Goal: Task Accomplishment & Management: Manage account settings

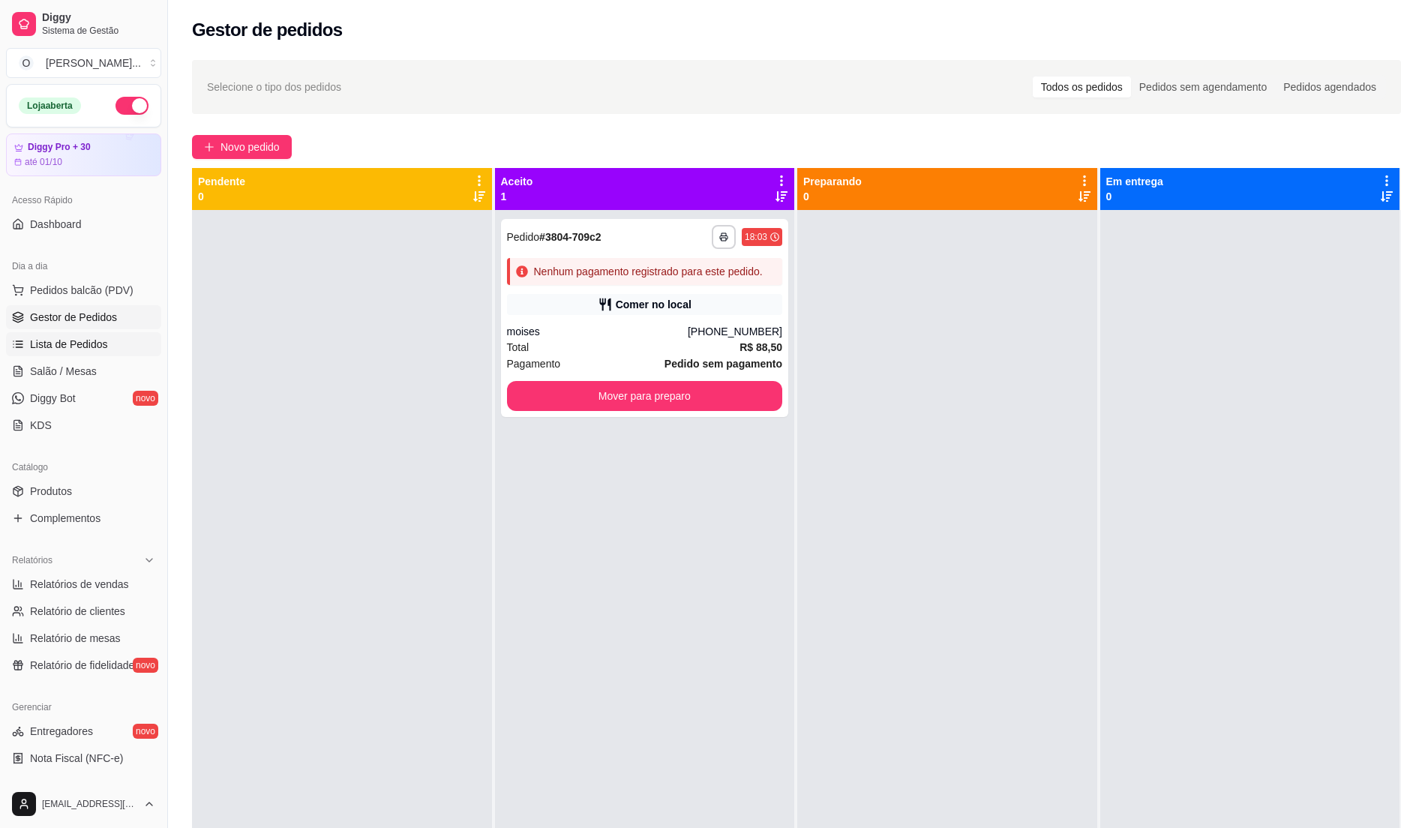
click at [93, 338] on span "Lista de Pedidos" at bounding box center [69, 344] width 78 height 15
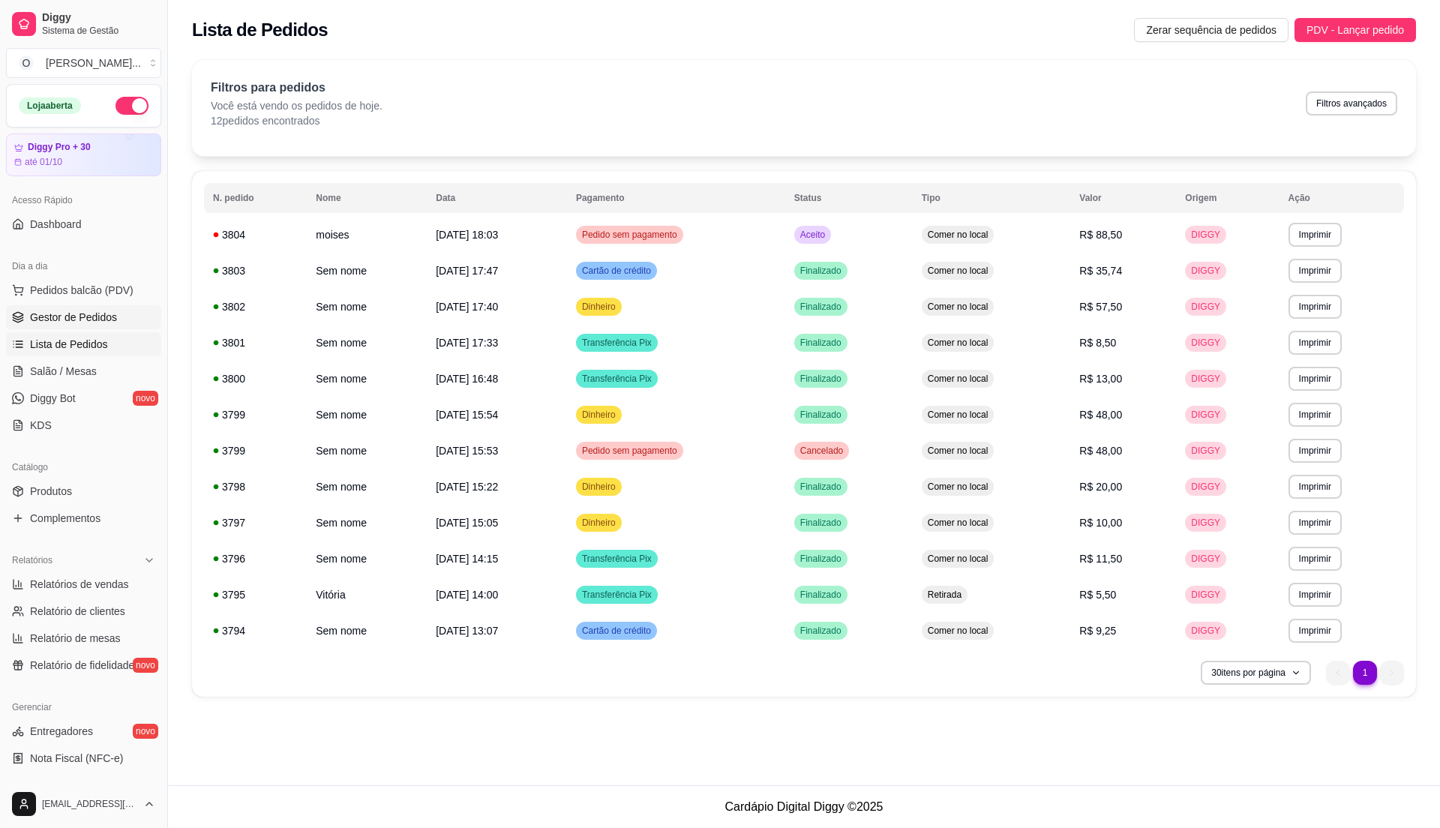
click at [87, 323] on span "Gestor de Pedidos" at bounding box center [73, 317] width 87 height 15
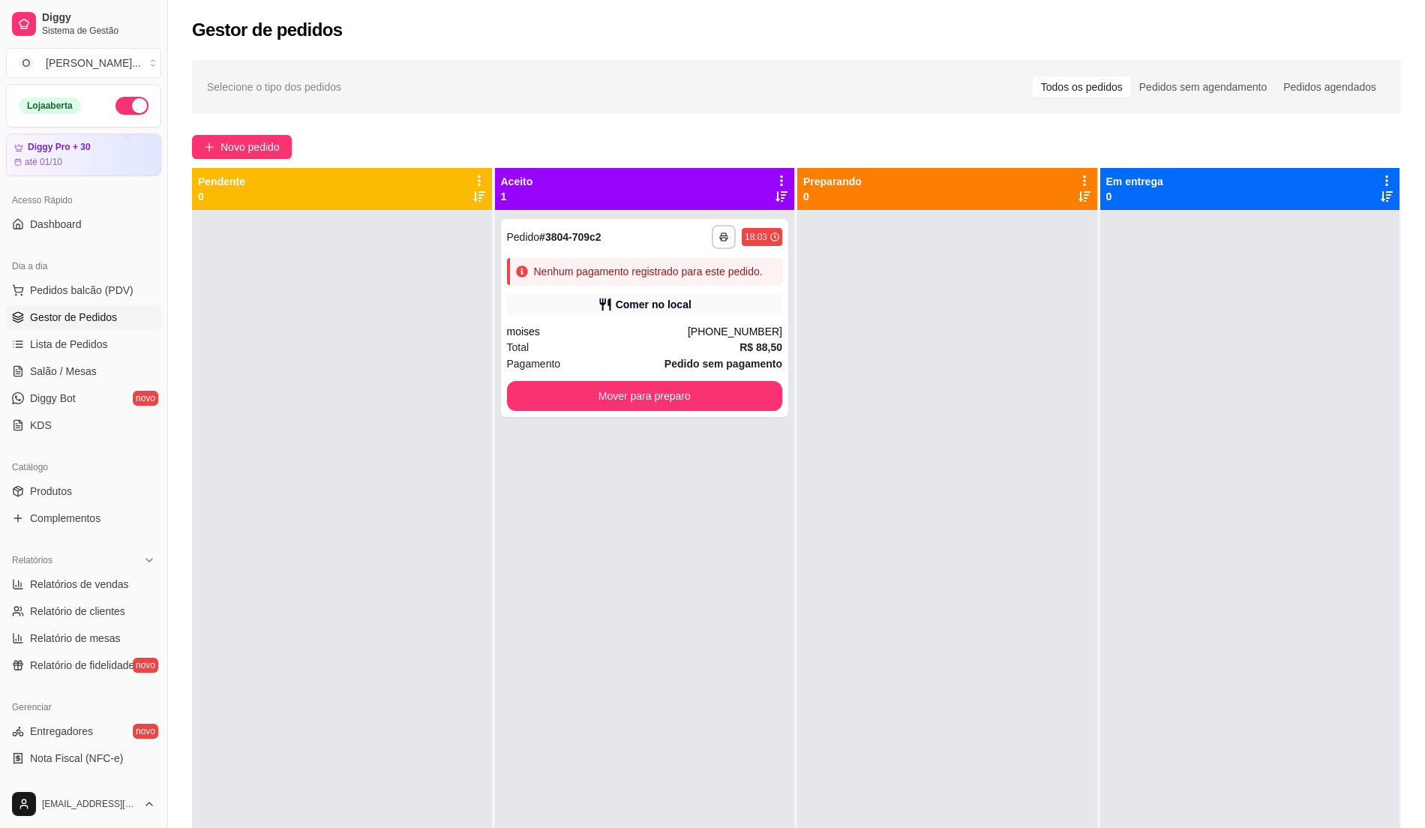
click at [87, 323] on span "Gestor de Pedidos" at bounding box center [73, 317] width 87 height 15
click at [77, 323] on span "Gestor de Pedidos" at bounding box center [73, 317] width 87 height 15
click at [74, 348] on span "Lista de Pedidos" at bounding box center [69, 344] width 78 height 15
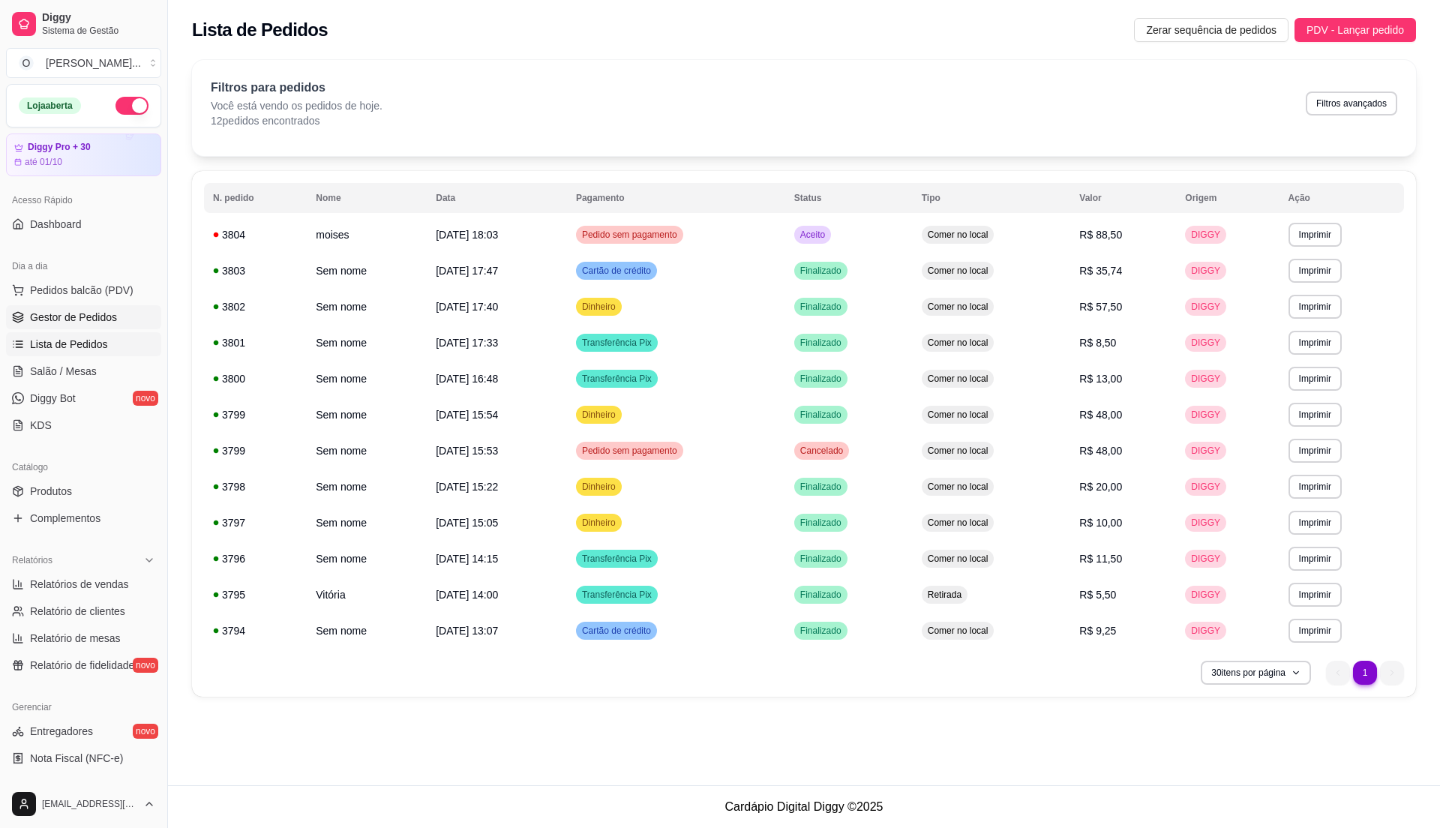
click at [71, 313] on span "Gestor de Pedidos" at bounding box center [73, 317] width 87 height 15
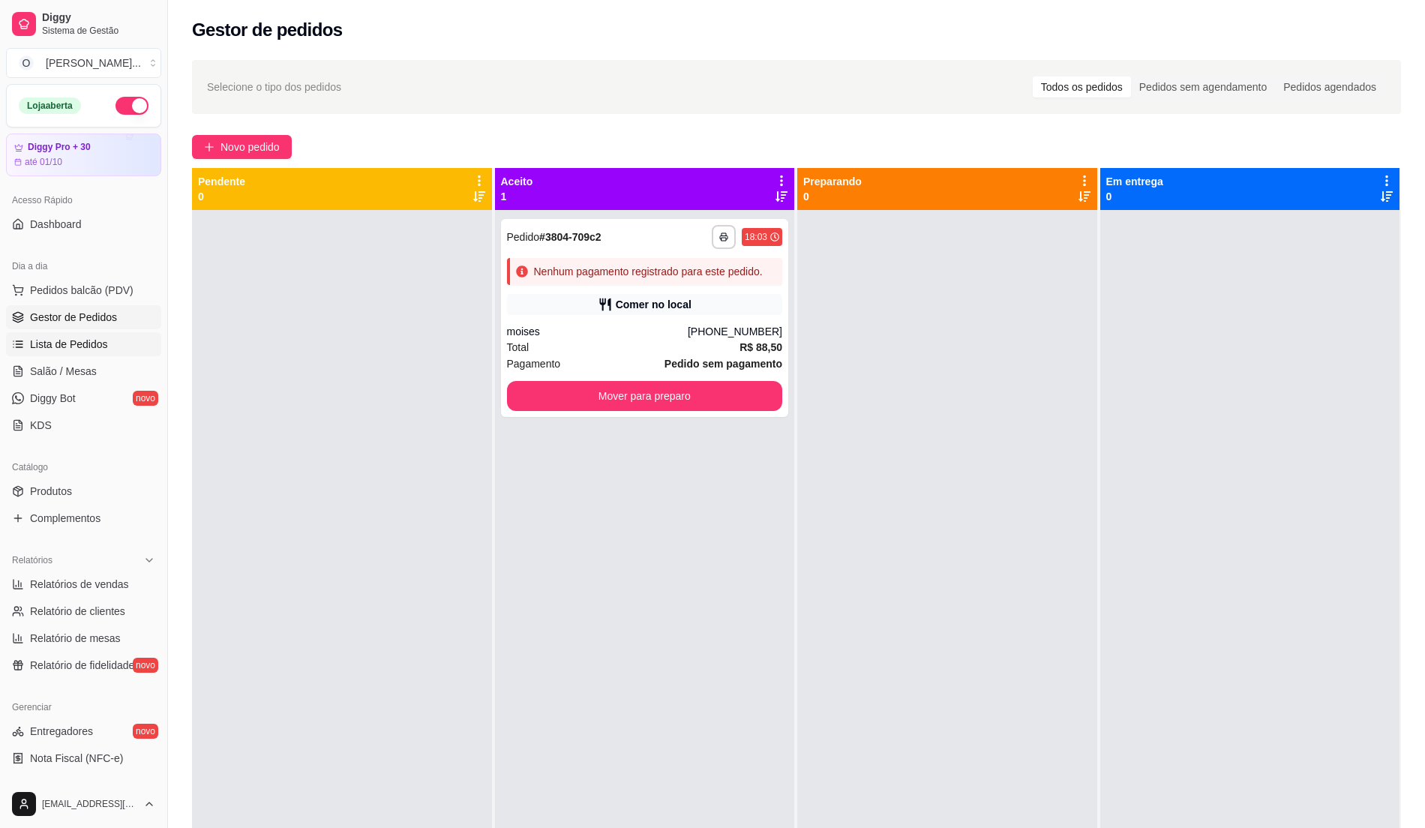
click at [56, 348] on span "Lista de Pedidos" at bounding box center [69, 344] width 78 height 15
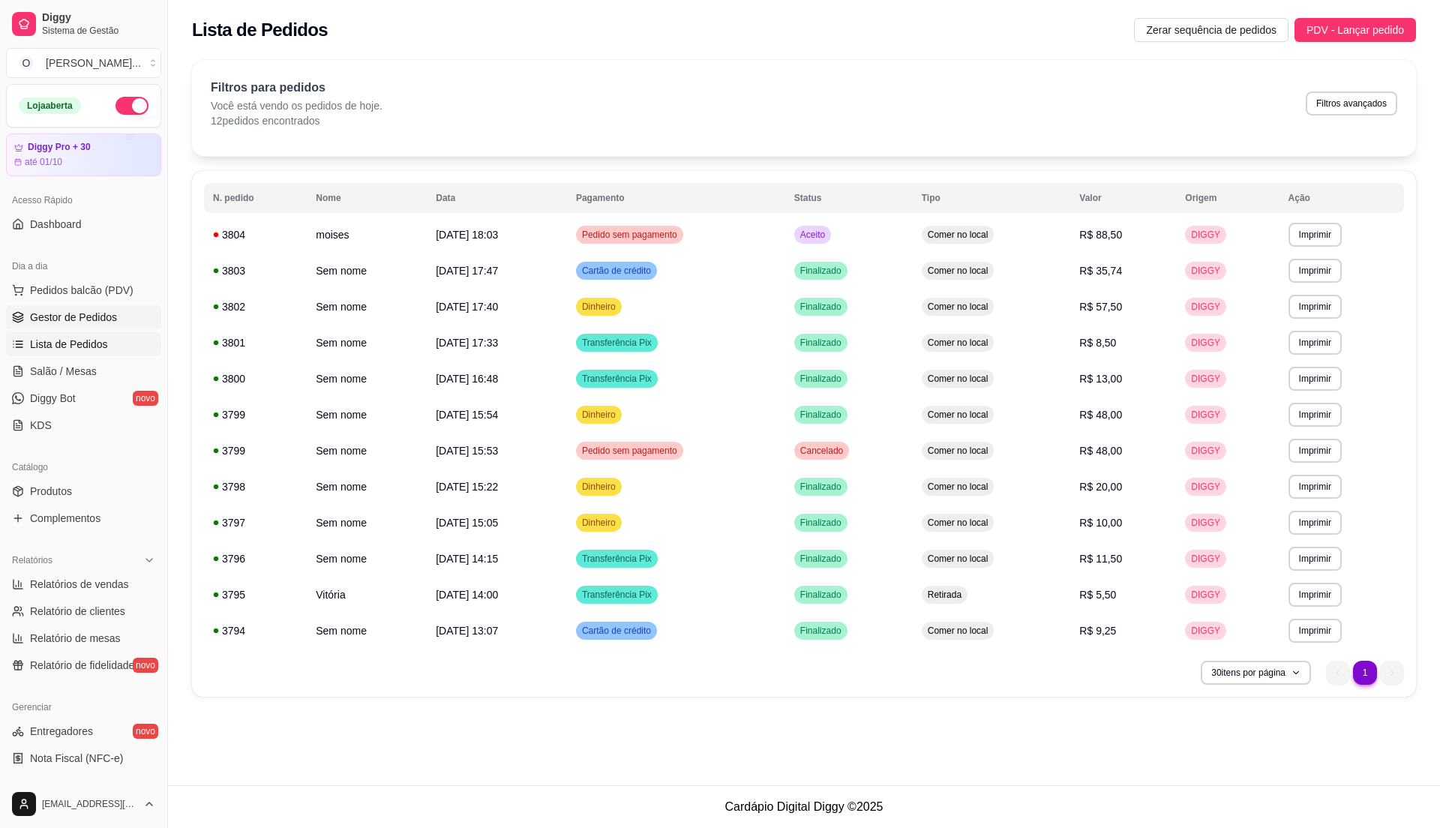
click at [75, 323] on span "Gestor de Pedidos" at bounding box center [73, 317] width 87 height 15
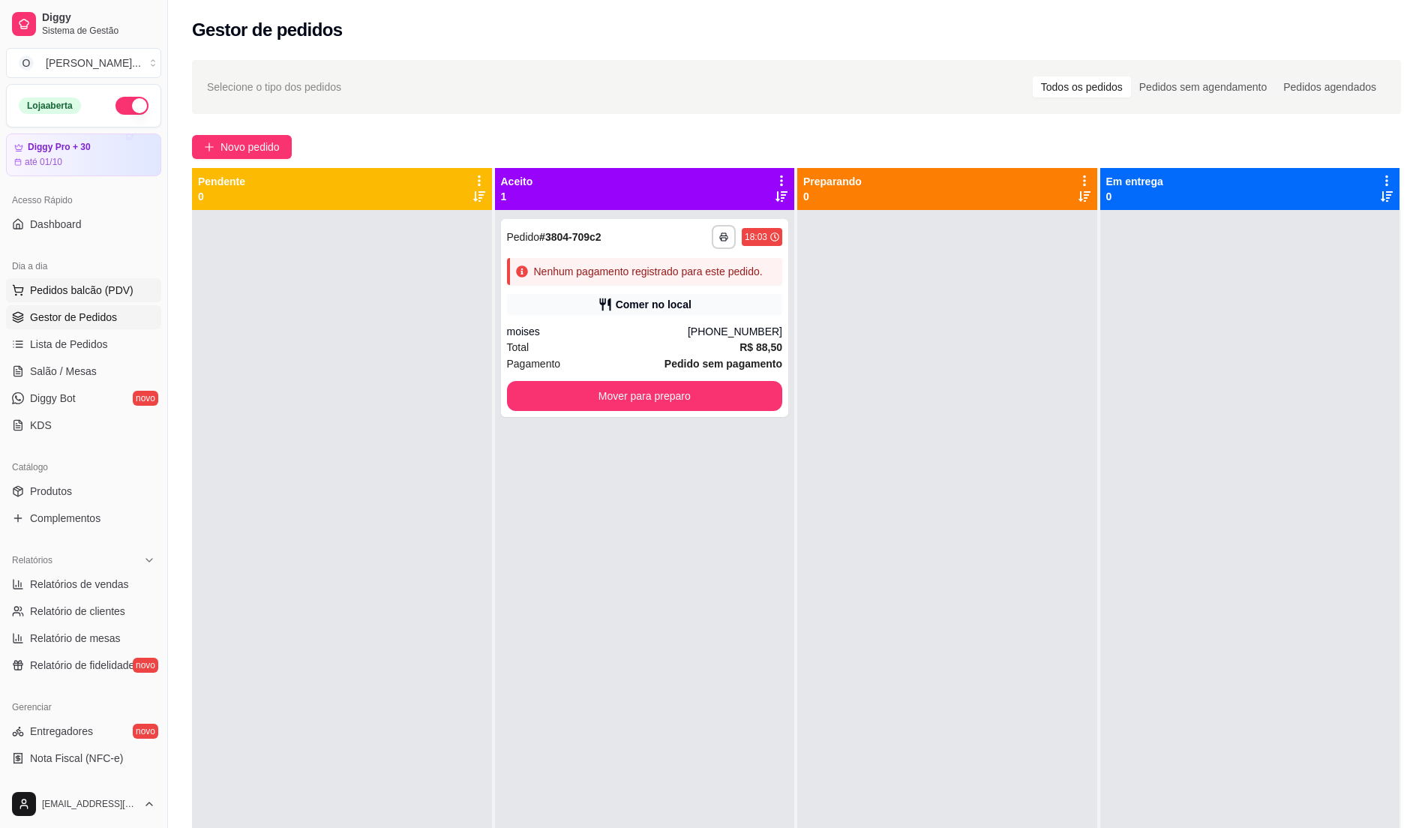
click at [67, 293] on span "Pedidos balcão (PDV)" at bounding box center [82, 290] width 104 height 15
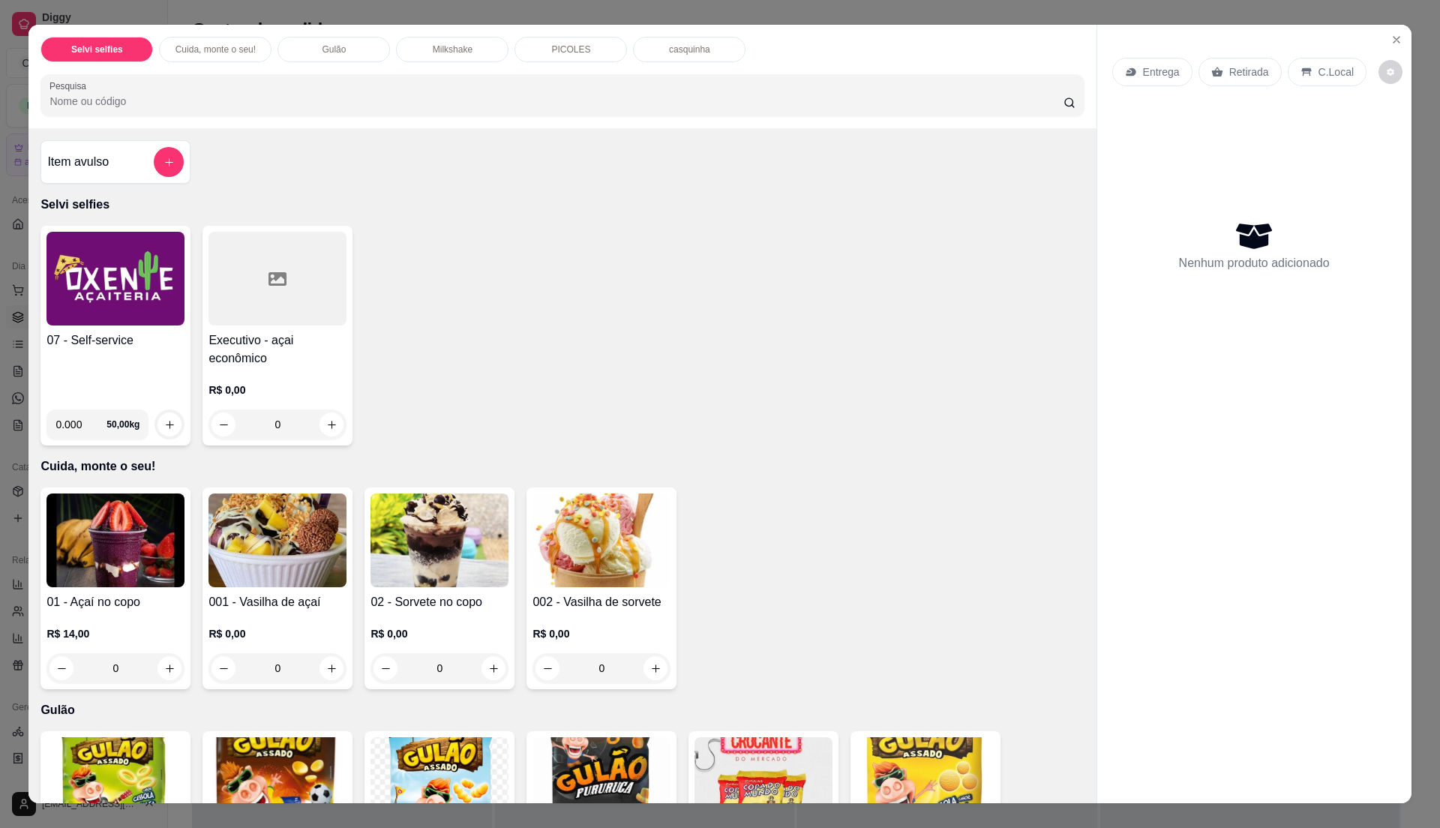
click at [105, 365] on div "07 - Self-service" at bounding box center [116, 365] width 138 height 66
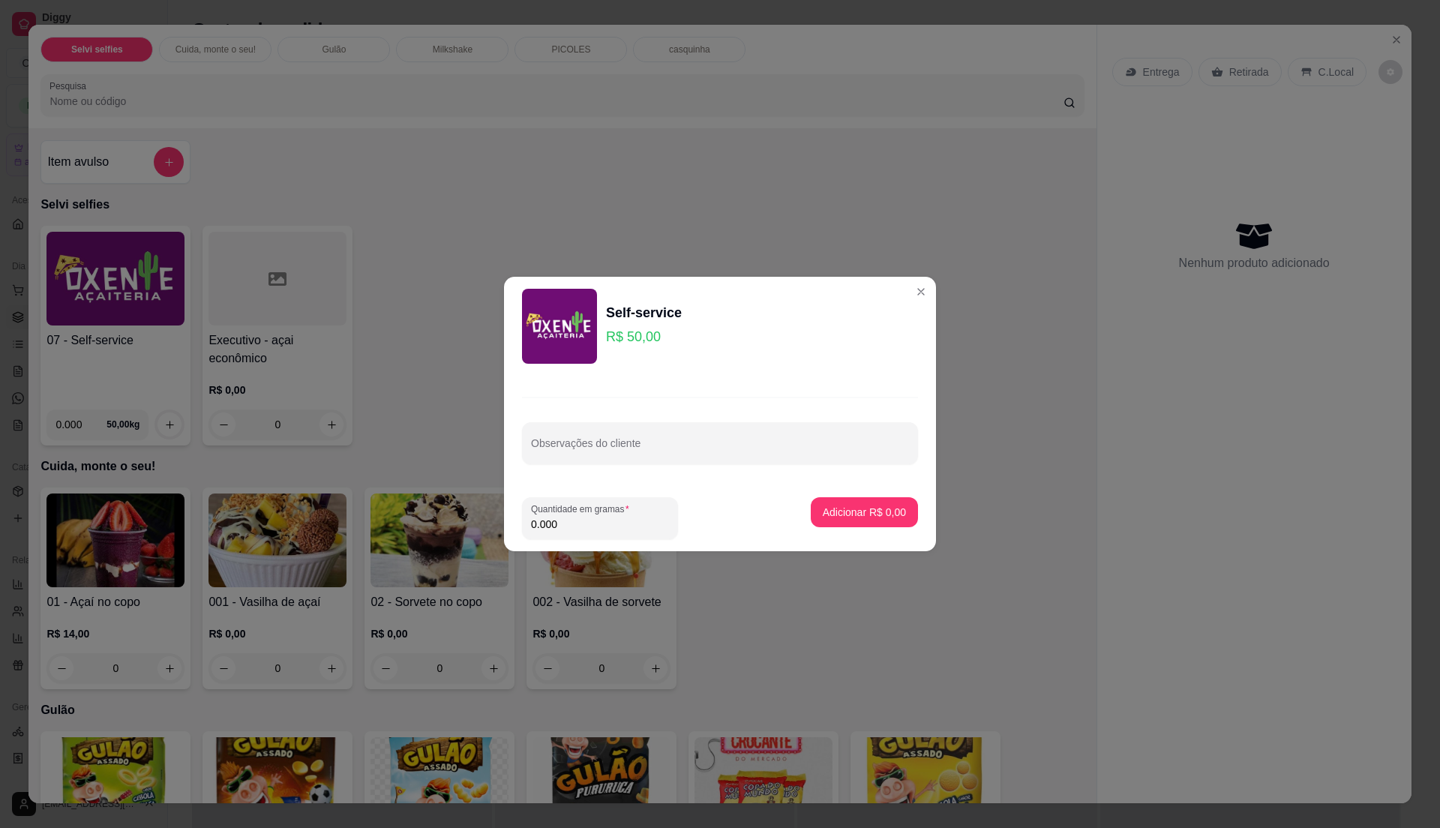
click at [559, 528] on input "0.000" at bounding box center [600, 524] width 138 height 15
click at [558, 525] on input "0" at bounding box center [600, 524] width 138 height 15
type input "0.36"
click at [828, 506] on p "Adicionar R$ 18,00" at bounding box center [862, 512] width 87 height 14
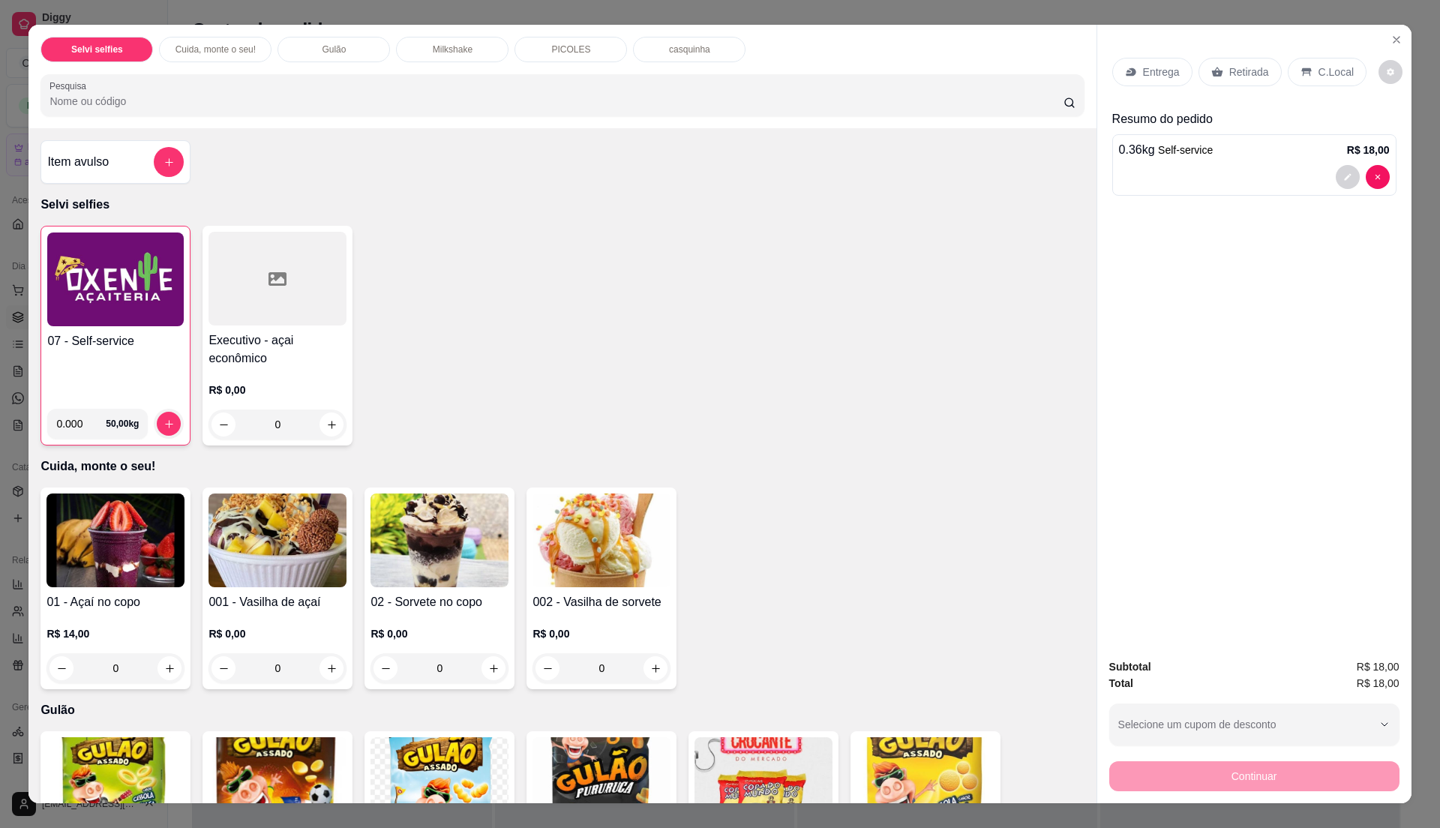
click at [1297, 79] on div "C.Local" at bounding box center [1327, 72] width 79 height 29
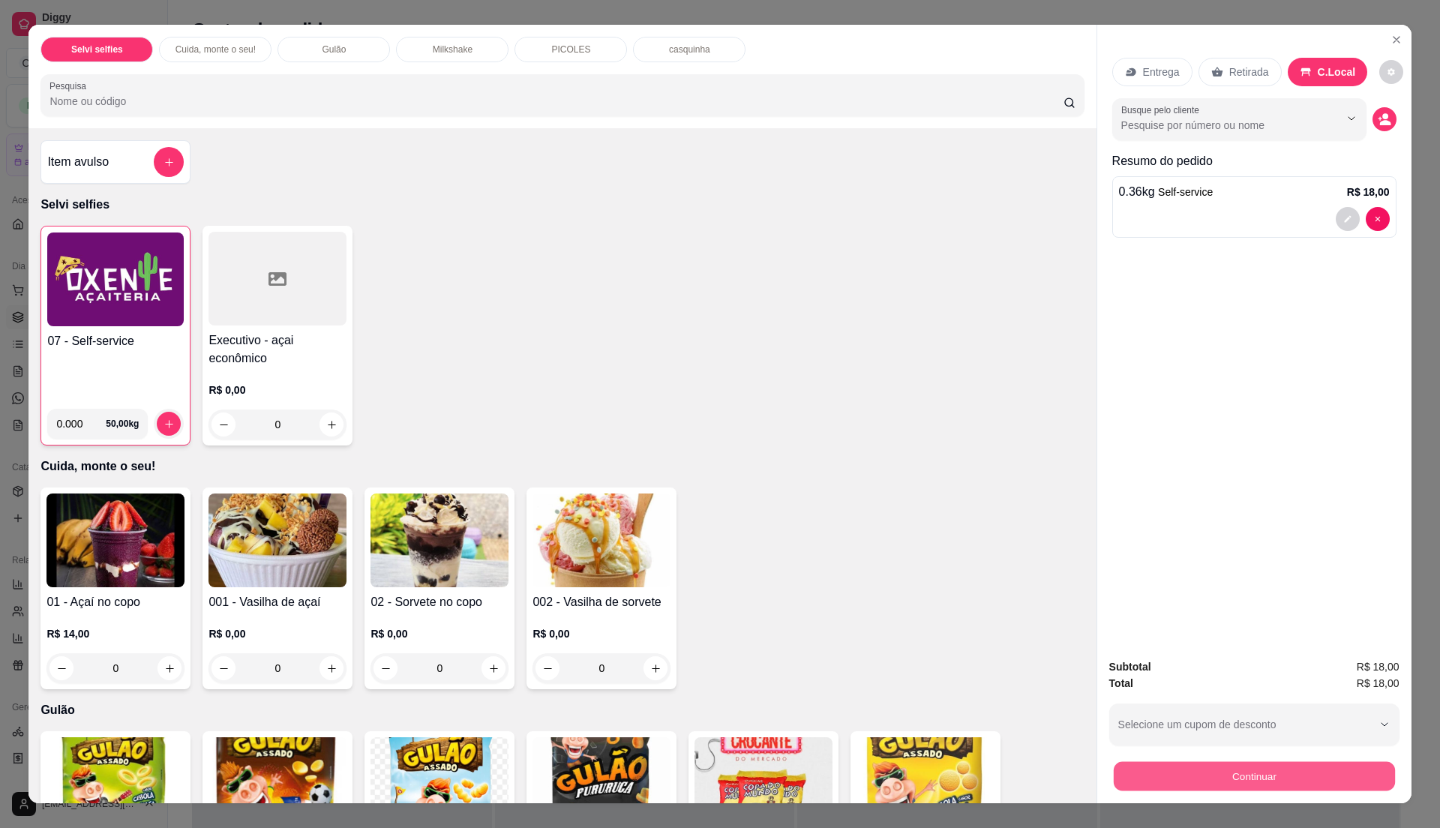
click at [1249, 775] on button "Continuar" at bounding box center [1253, 776] width 281 height 29
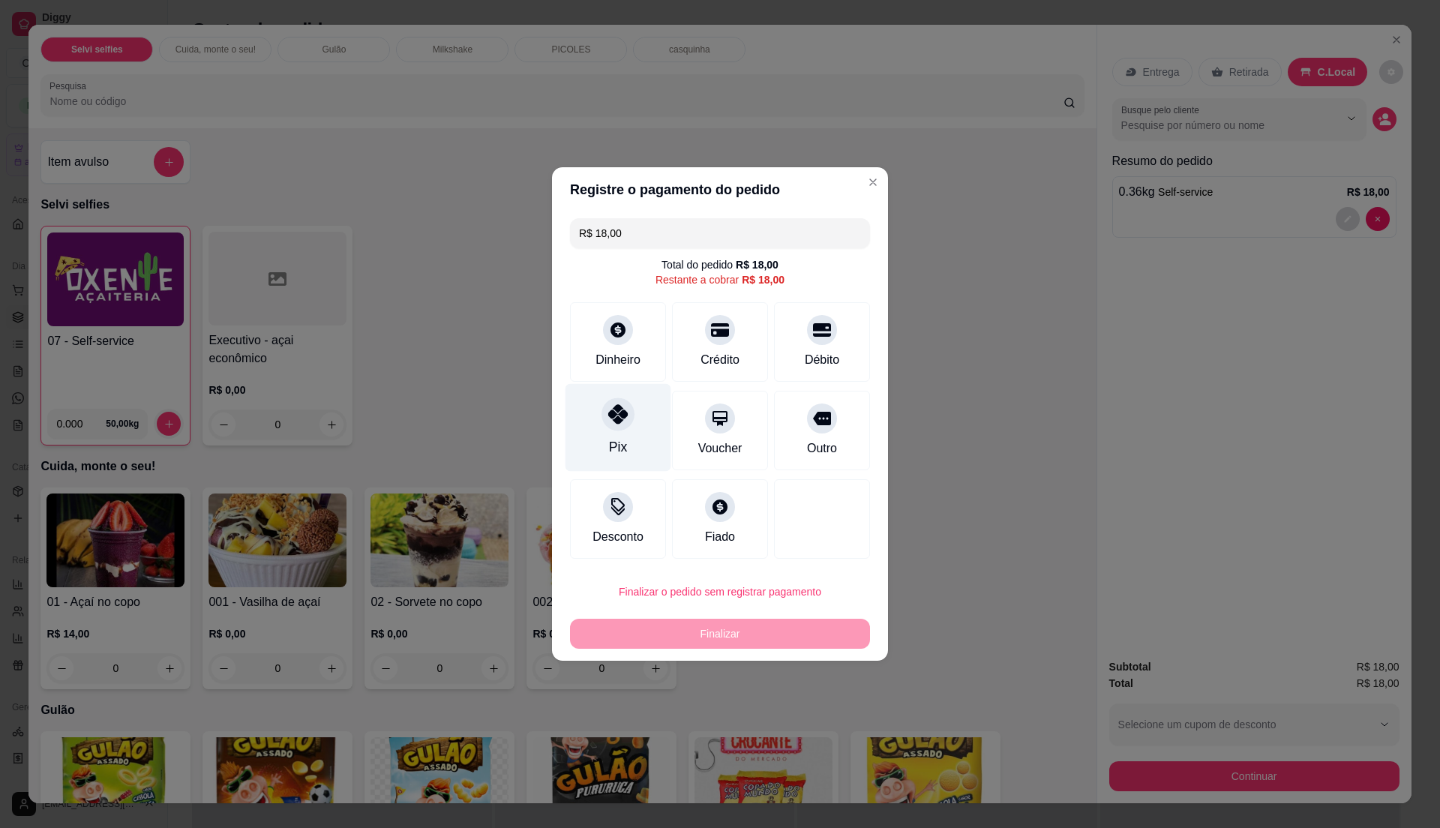
click at [602, 419] on div at bounding box center [618, 414] width 33 height 33
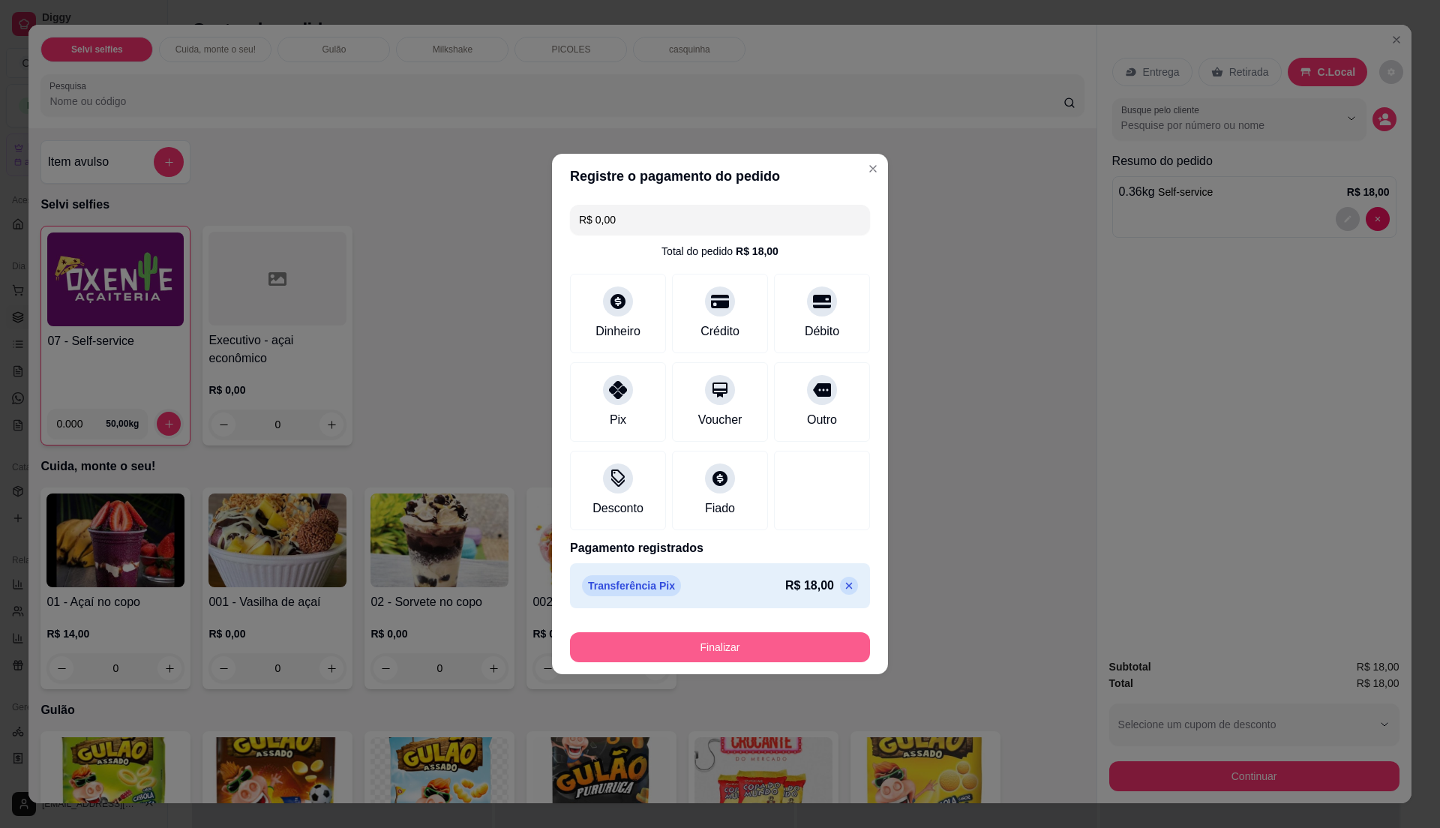
click at [687, 646] on button "Finalizar" at bounding box center [720, 647] width 300 height 30
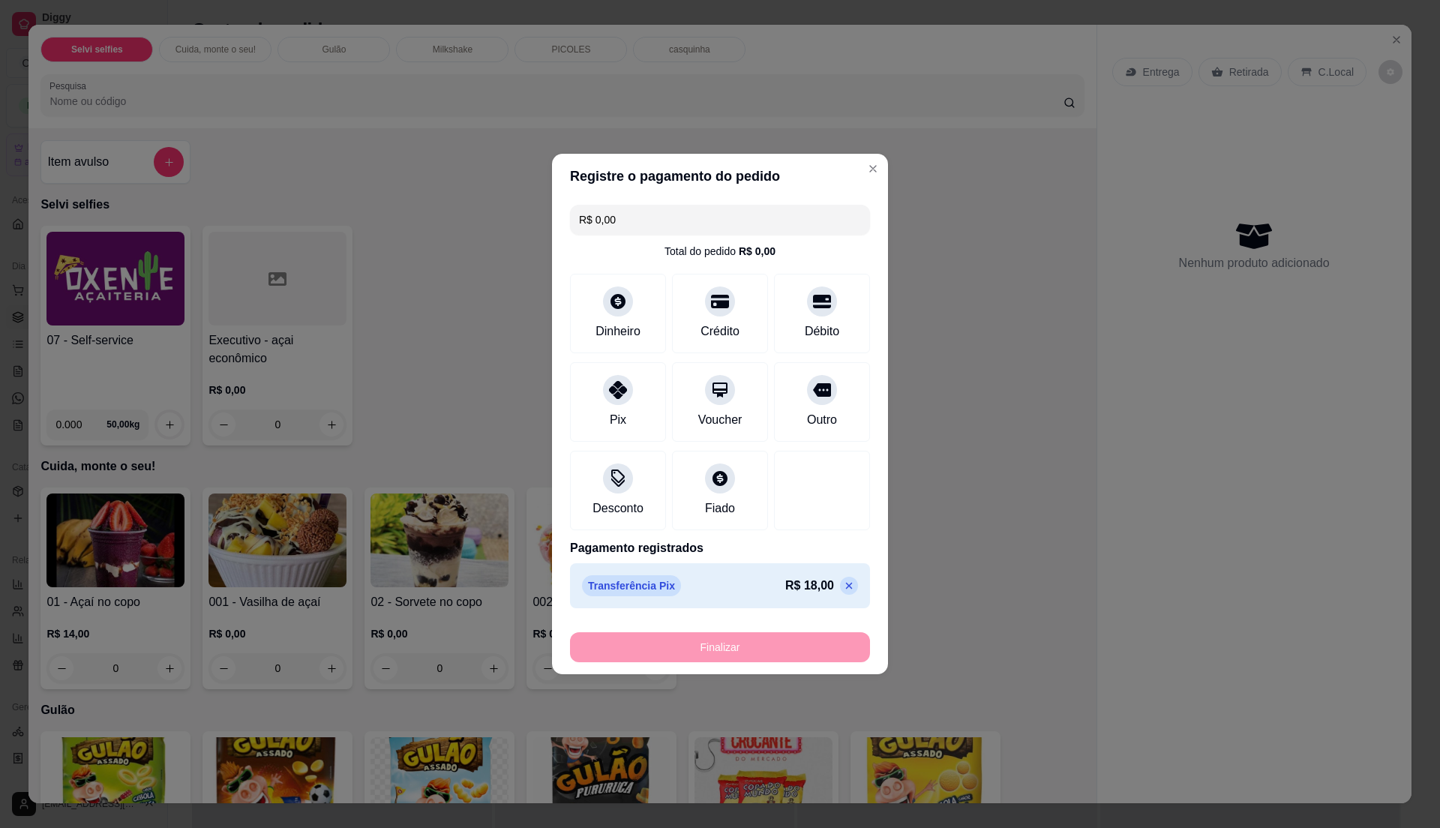
type input "-R$ 18,00"
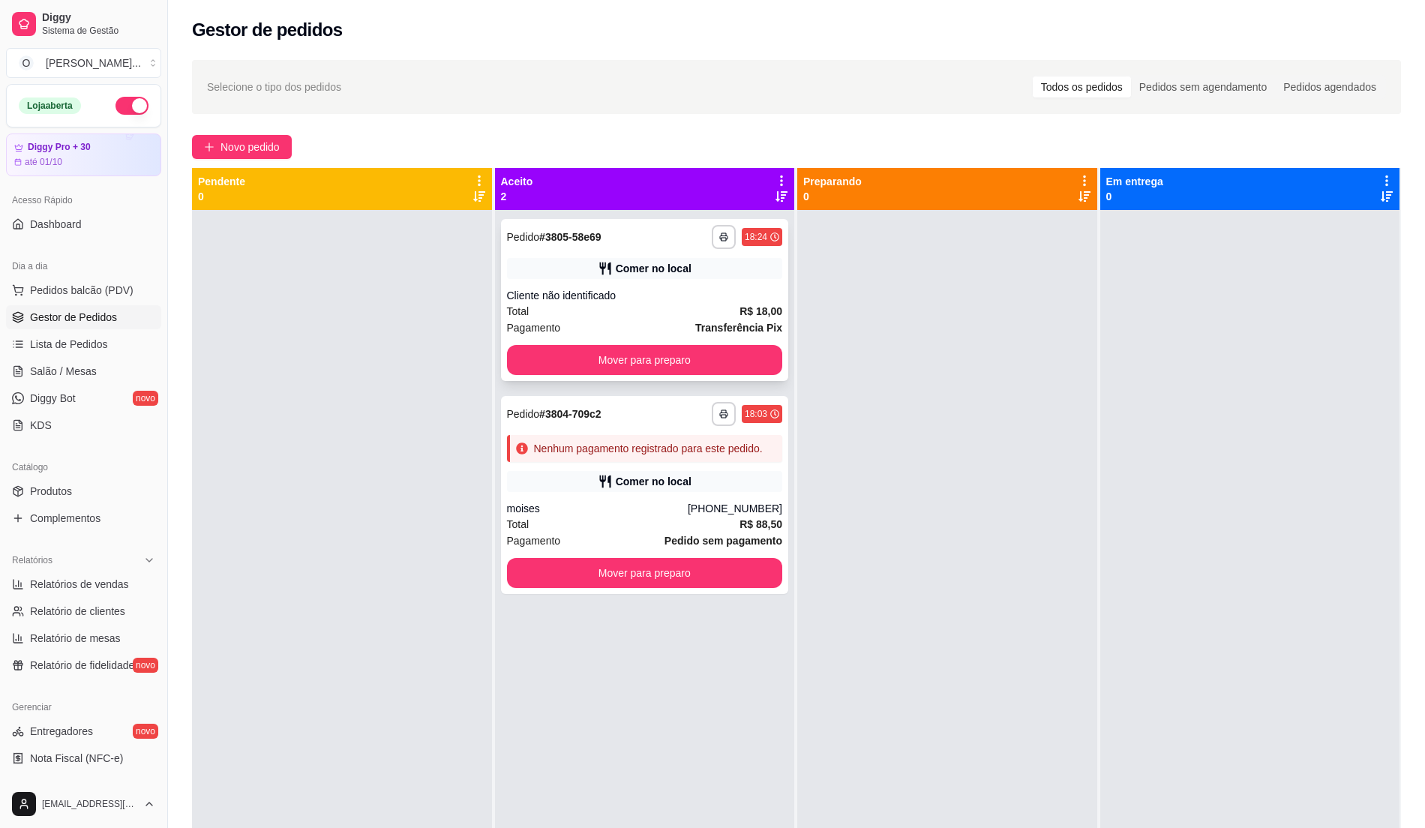
click at [652, 320] on div "Pagamento Transferência Pix" at bounding box center [645, 328] width 276 height 17
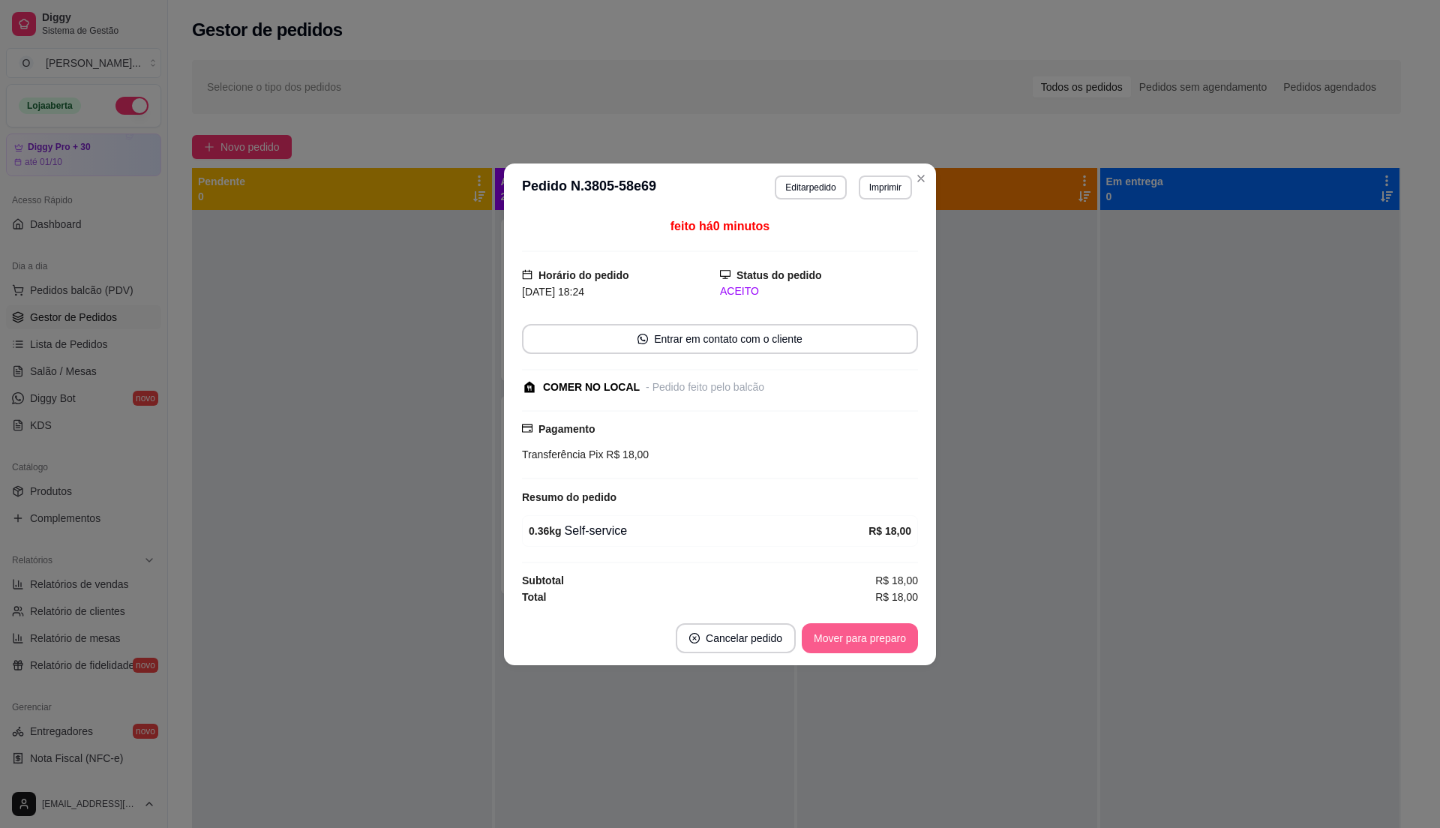
click at [844, 632] on button "Mover para preparo" at bounding box center [860, 638] width 116 height 30
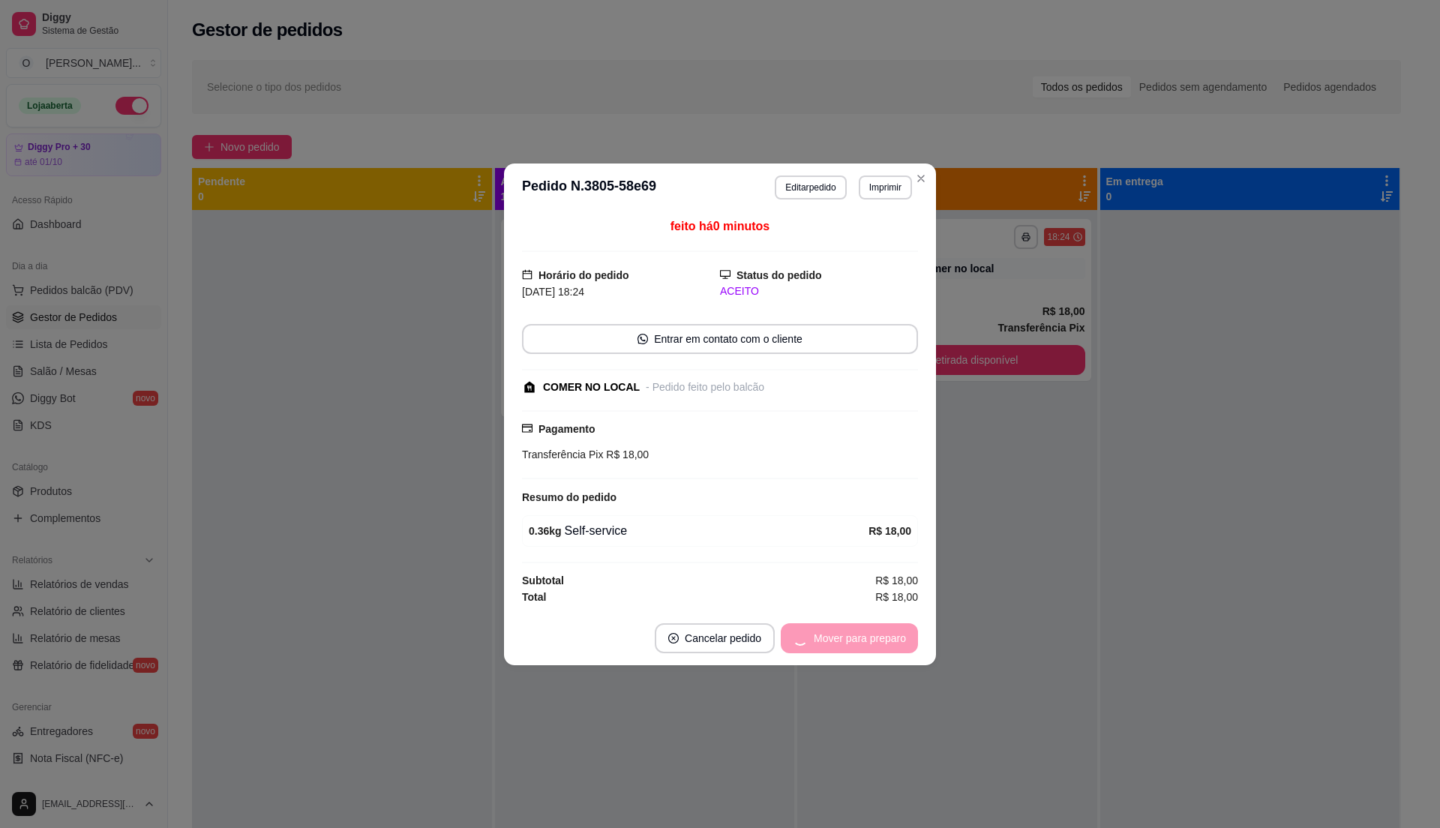
click at [845, 632] on div "Mover para preparo" at bounding box center [849, 638] width 137 height 30
click at [847, 633] on button "Mover para retirada disponível" at bounding box center [836, 638] width 166 height 30
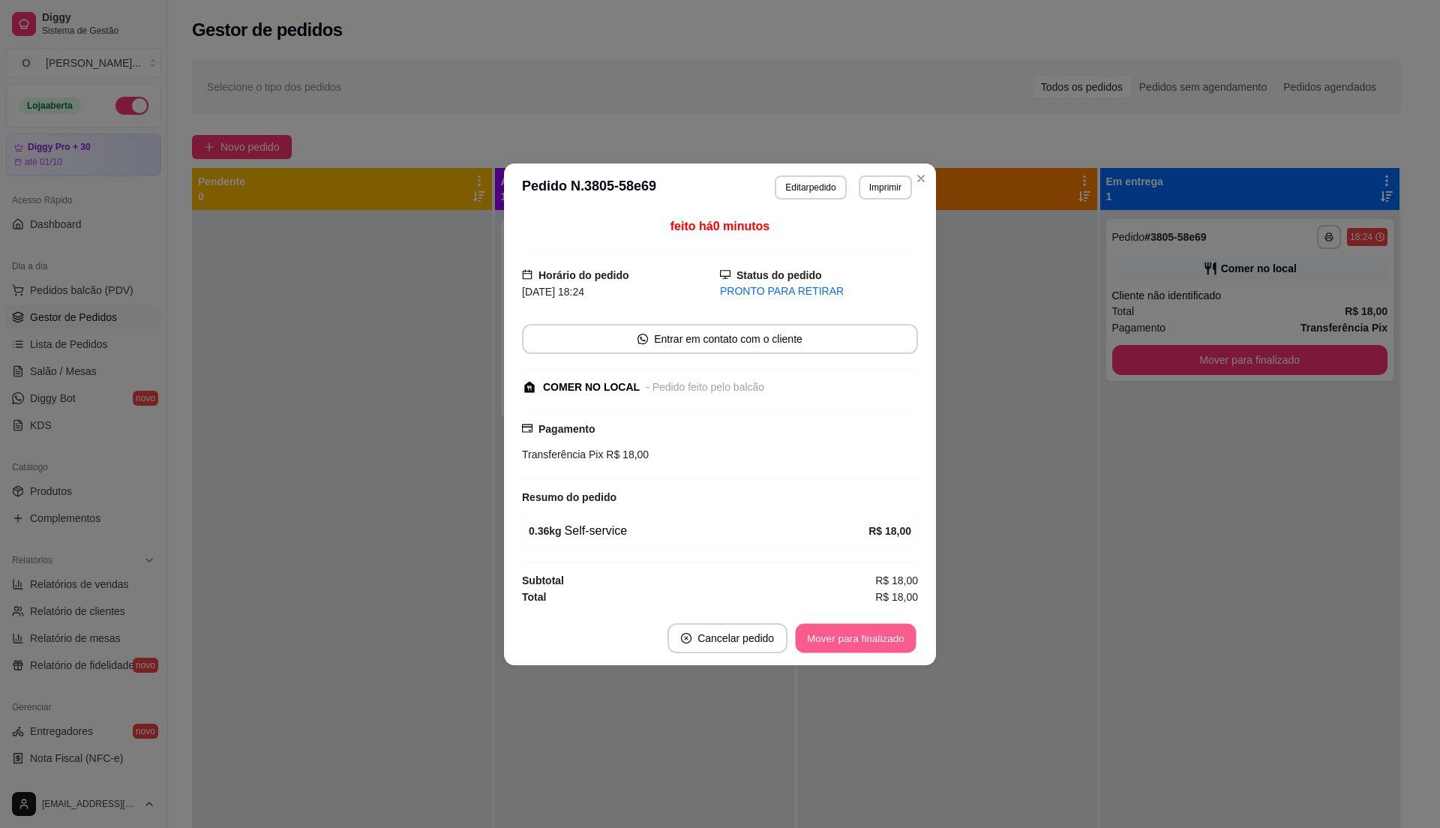
click at [847, 633] on button "Mover para finalizado" at bounding box center [856, 637] width 121 height 29
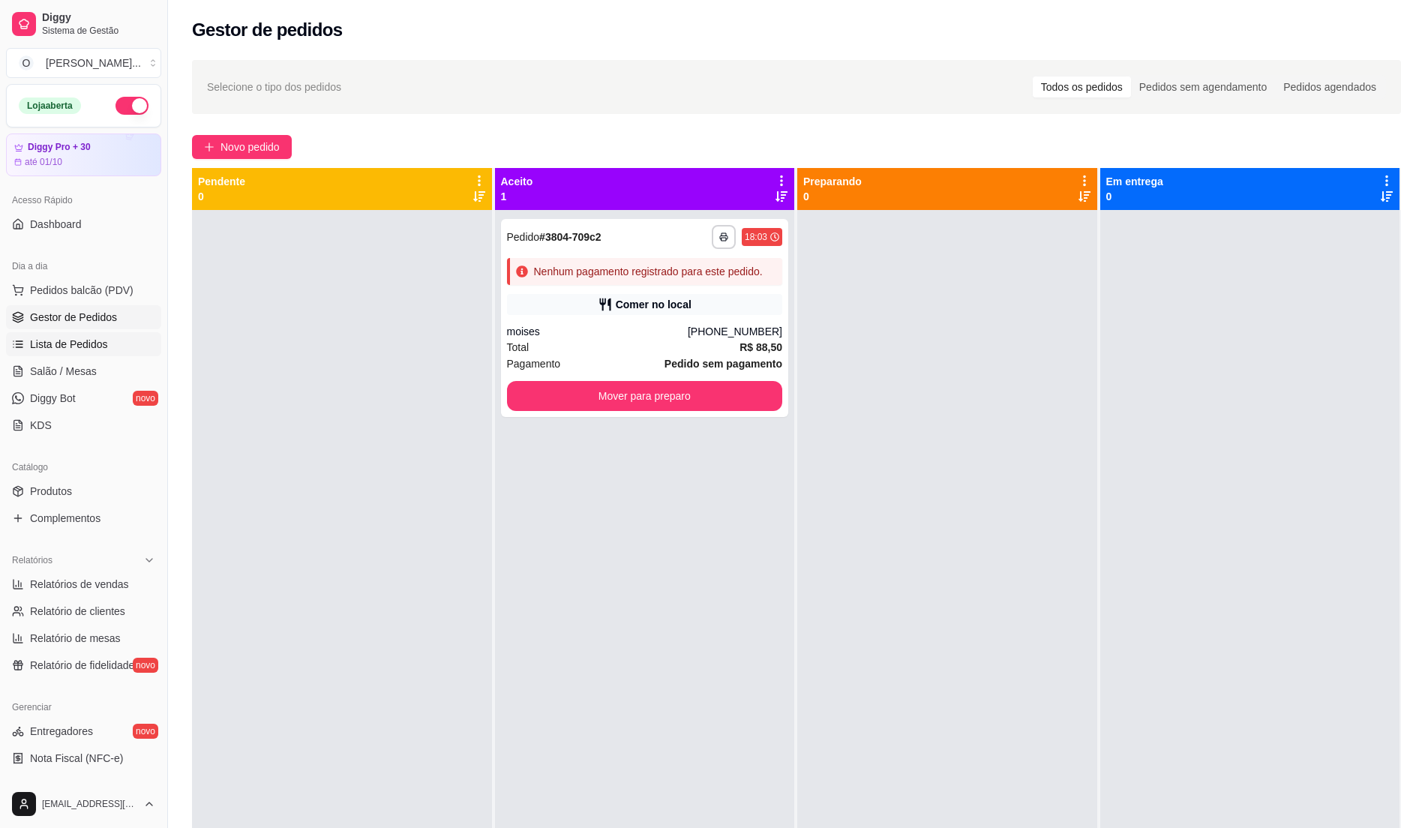
click at [84, 345] on span "Lista de Pedidos" at bounding box center [69, 344] width 78 height 15
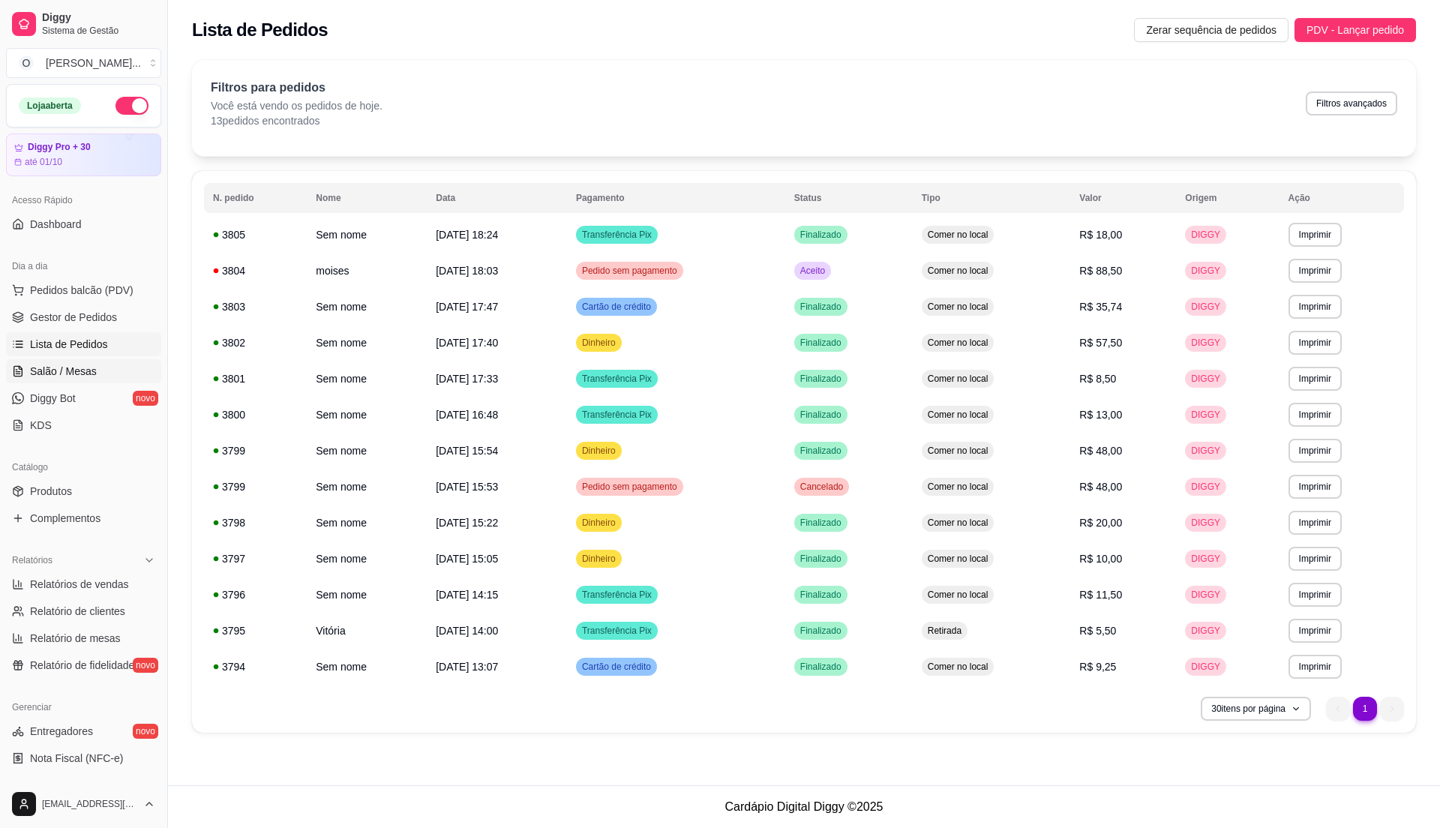
click at [43, 375] on span "Salão / Mesas" at bounding box center [63, 371] width 67 height 15
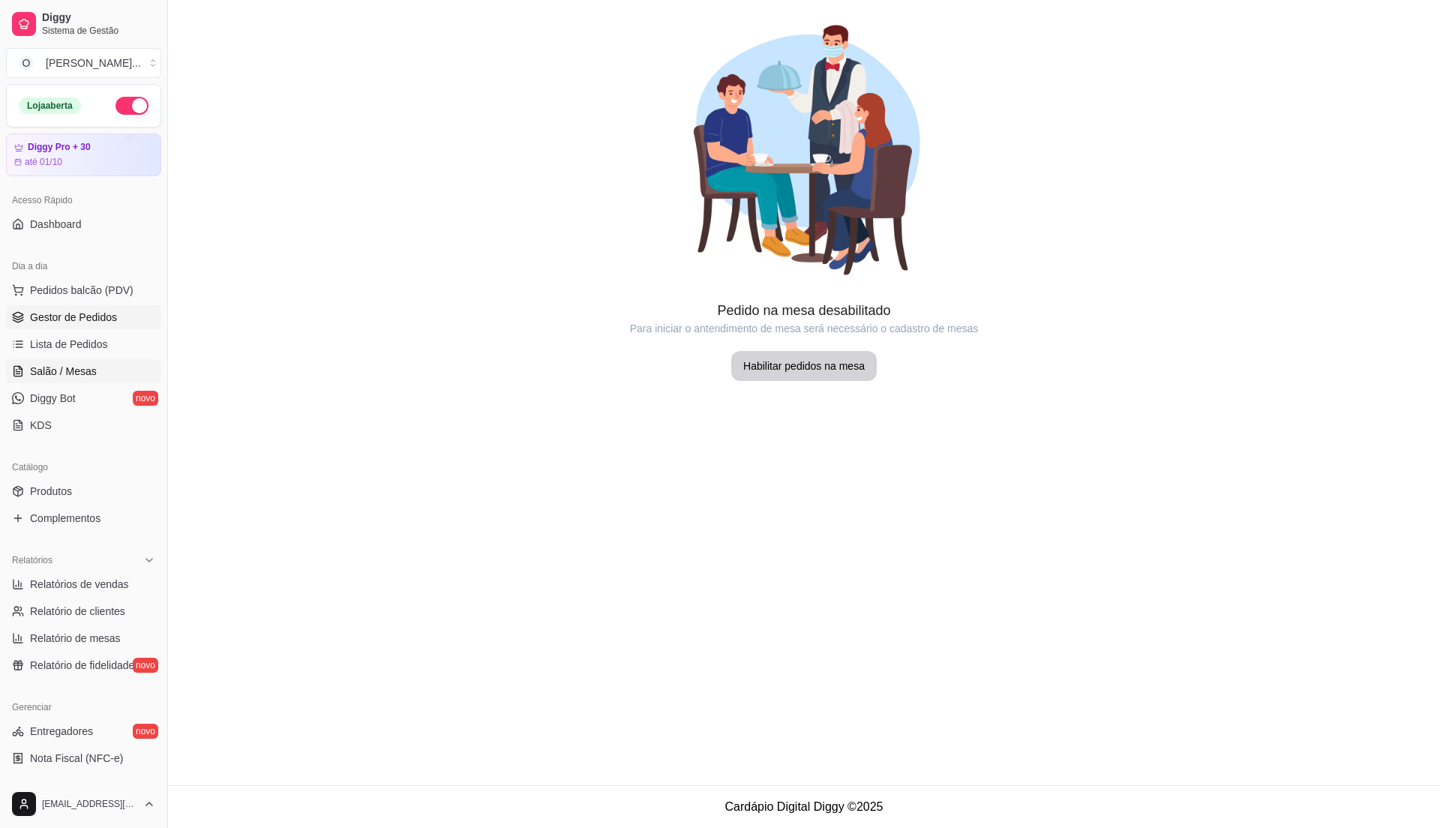
click at [81, 322] on span "Gestor de Pedidos" at bounding box center [73, 317] width 87 height 15
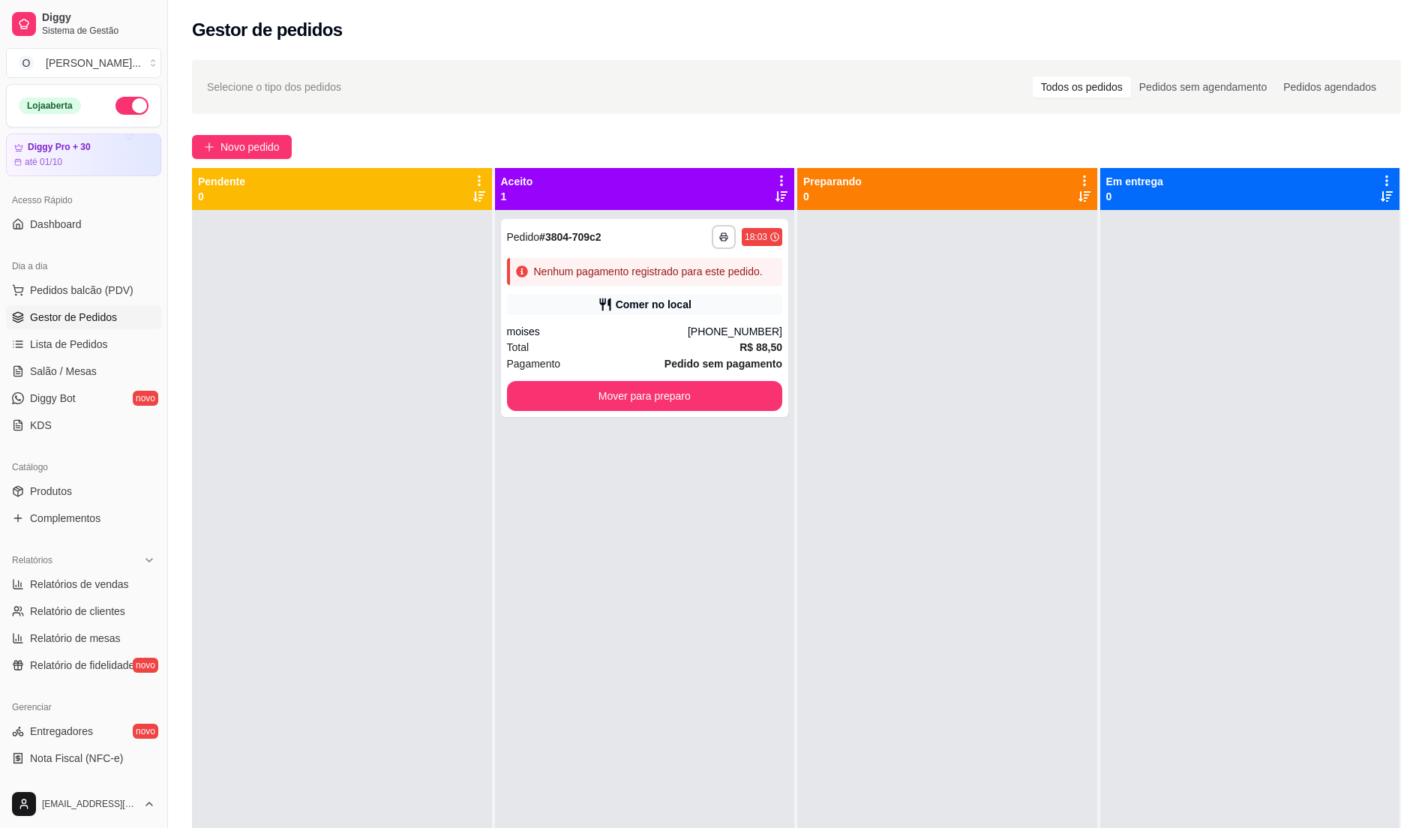
click at [810, 575] on div at bounding box center [948, 624] width 300 height 828
click at [825, 504] on div at bounding box center [948, 624] width 300 height 828
click at [658, 330] on div "moises" at bounding box center [597, 331] width 181 height 15
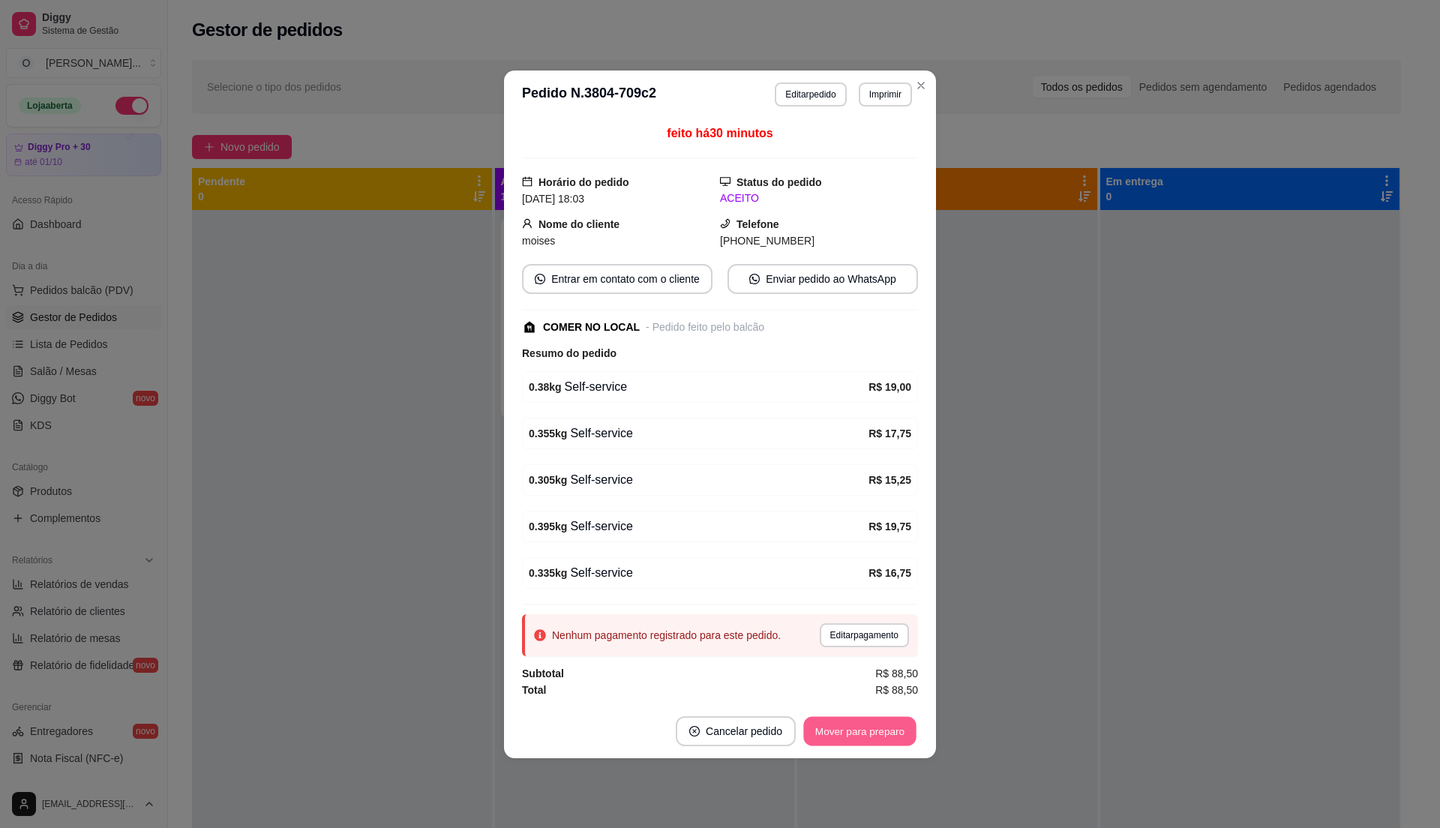
click at [902, 741] on button "Mover para preparo" at bounding box center [860, 730] width 113 height 29
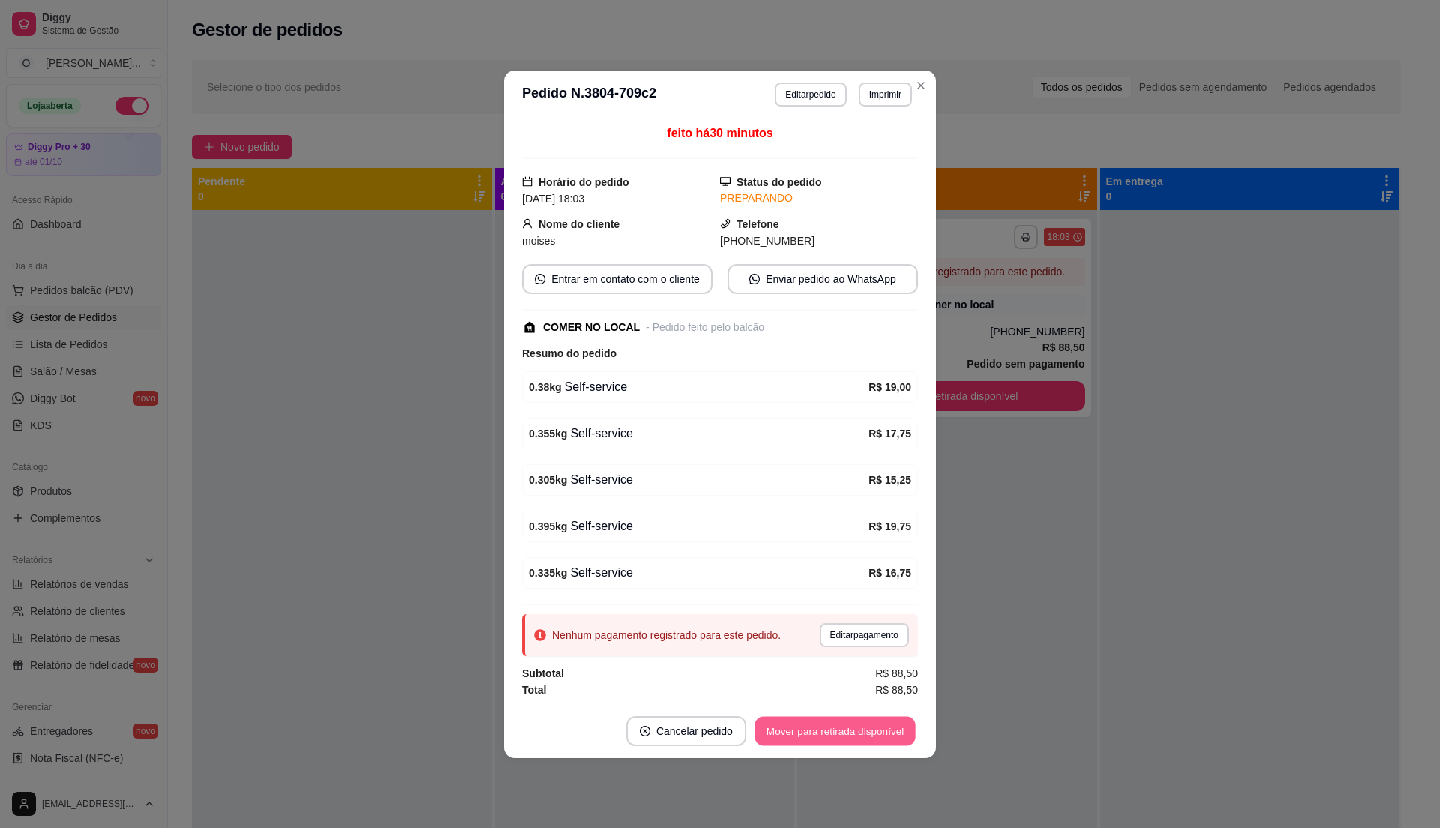
click at [885, 728] on button "Mover para retirada disponível" at bounding box center [835, 730] width 161 height 29
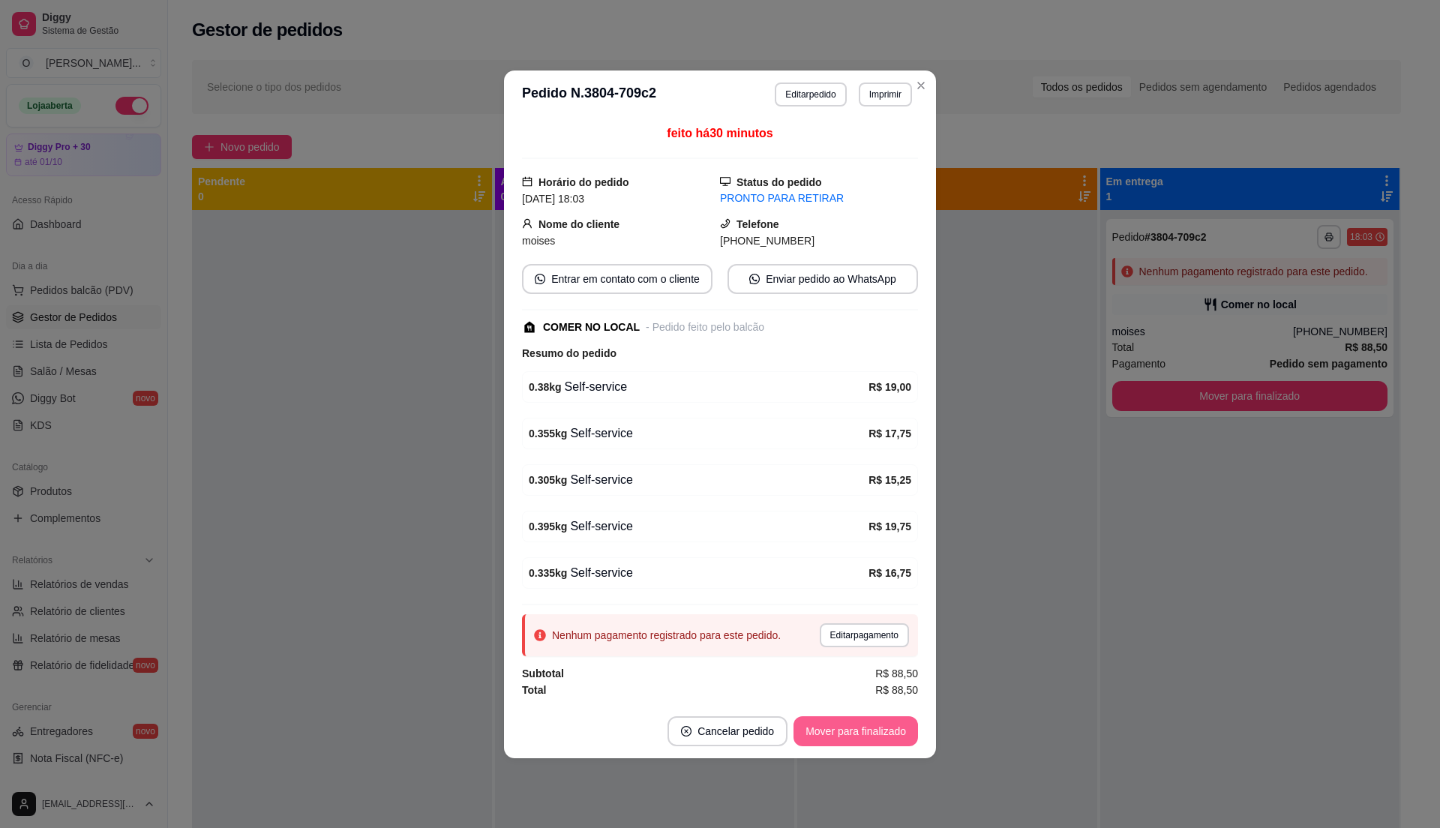
click at [883, 737] on button "Mover para finalizado" at bounding box center [856, 731] width 125 height 30
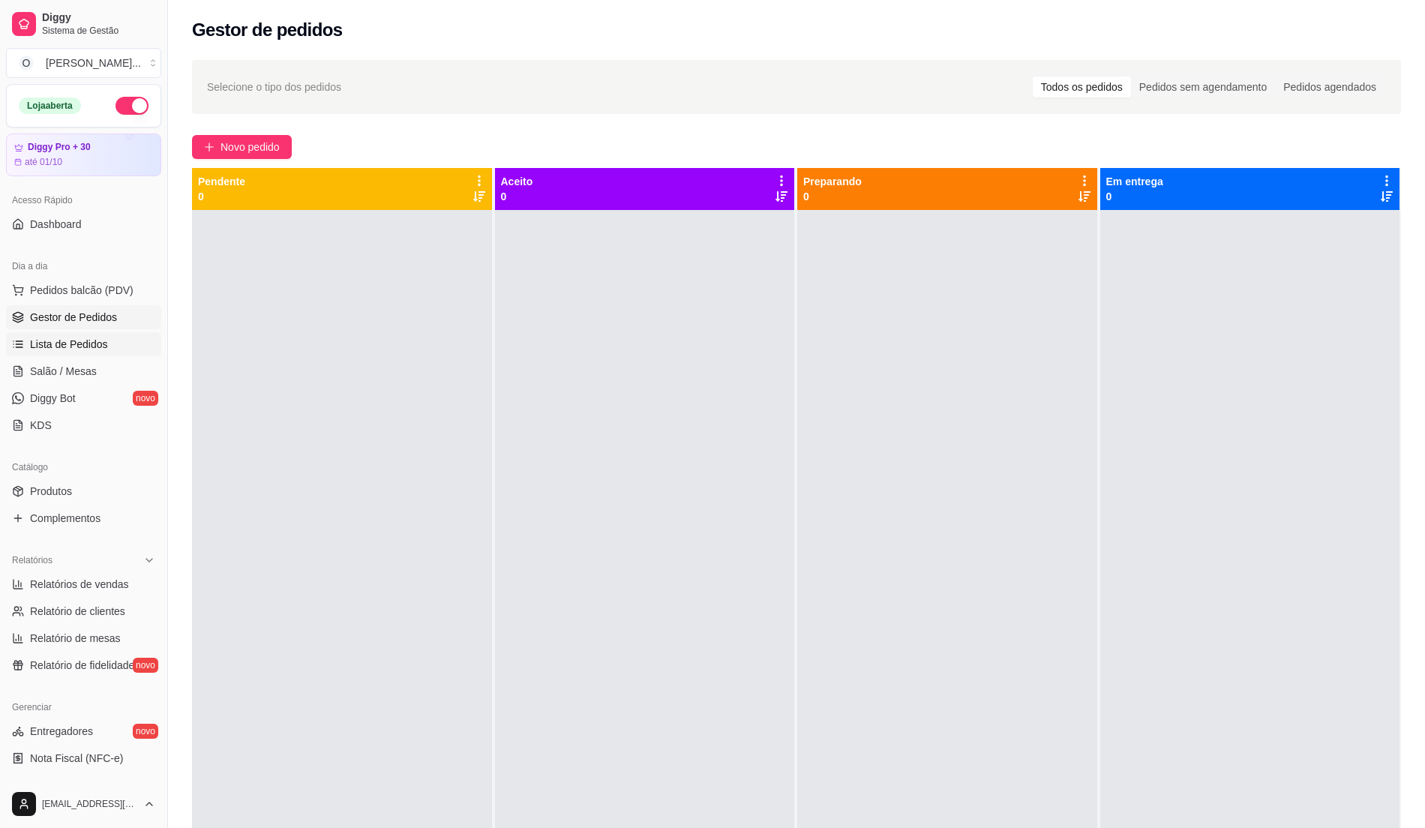
click at [92, 344] on span "Lista de Pedidos" at bounding box center [69, 344] width 78 height 15
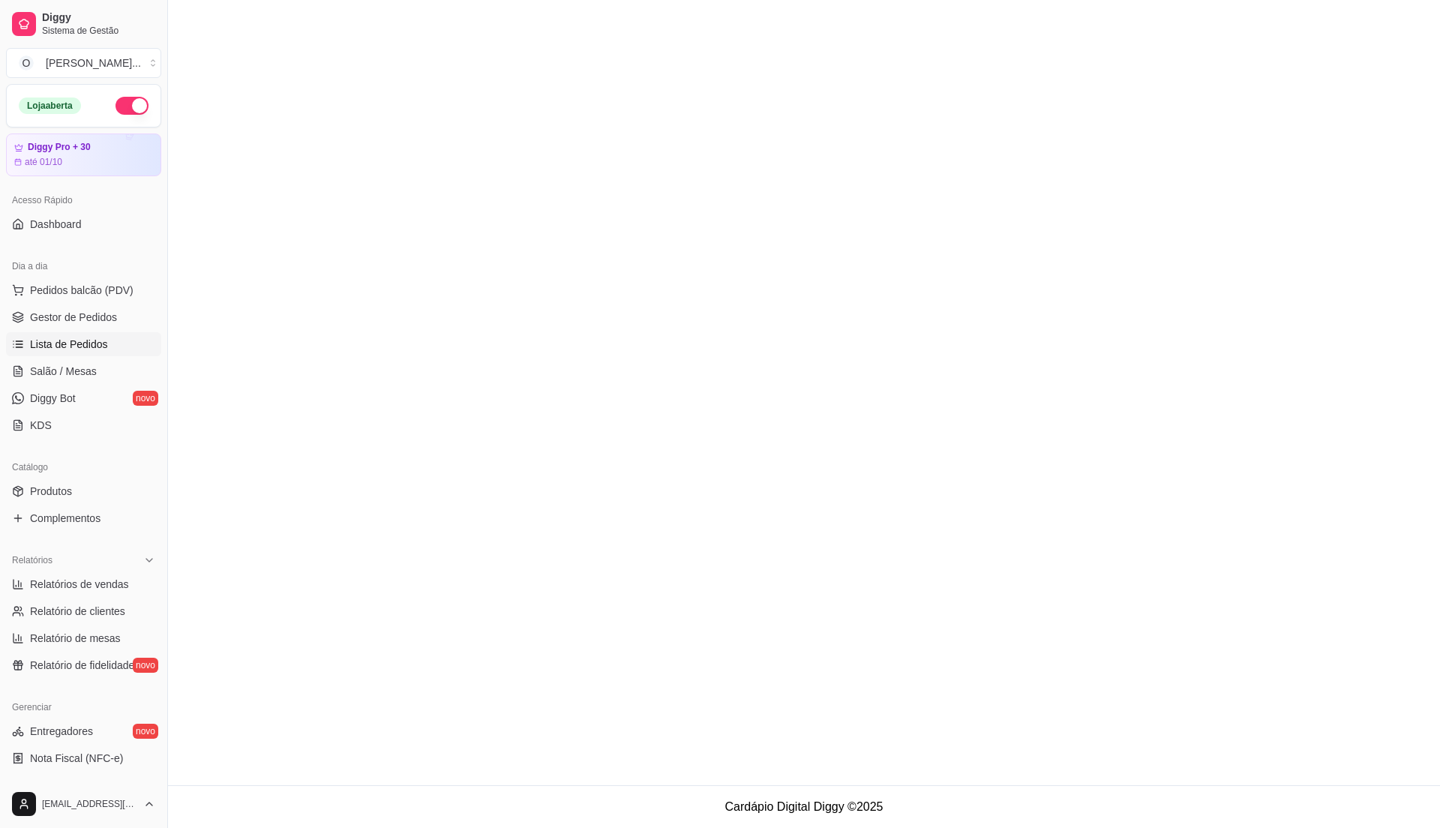
click at [74, 340] on span "Lista de Pedidos" at bounding box center [69, 344] width 78 height 15
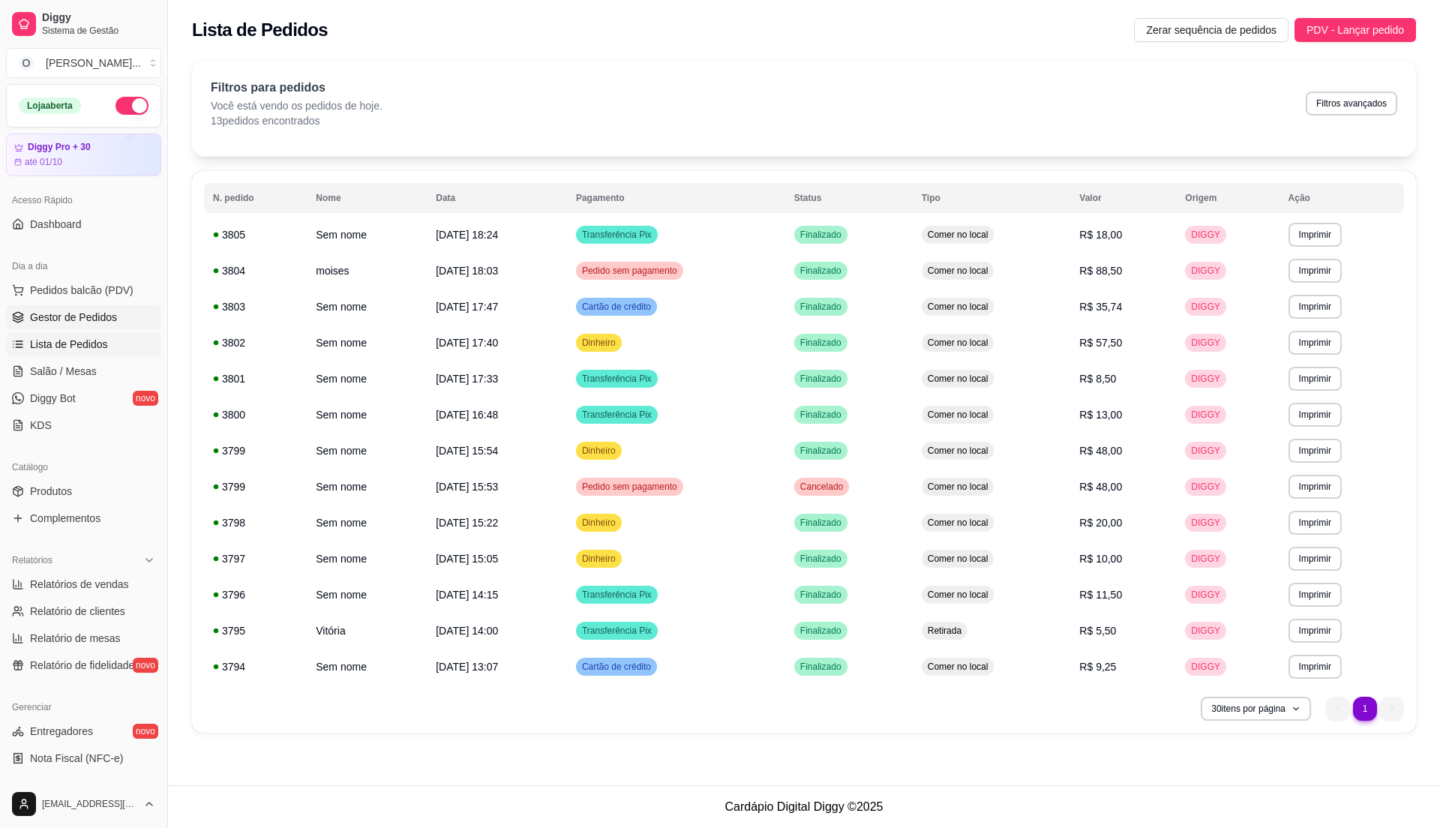
click at [80, 325] on span "Gestor de Pedidos" at bounding box center [73, 317] width 87 height 15
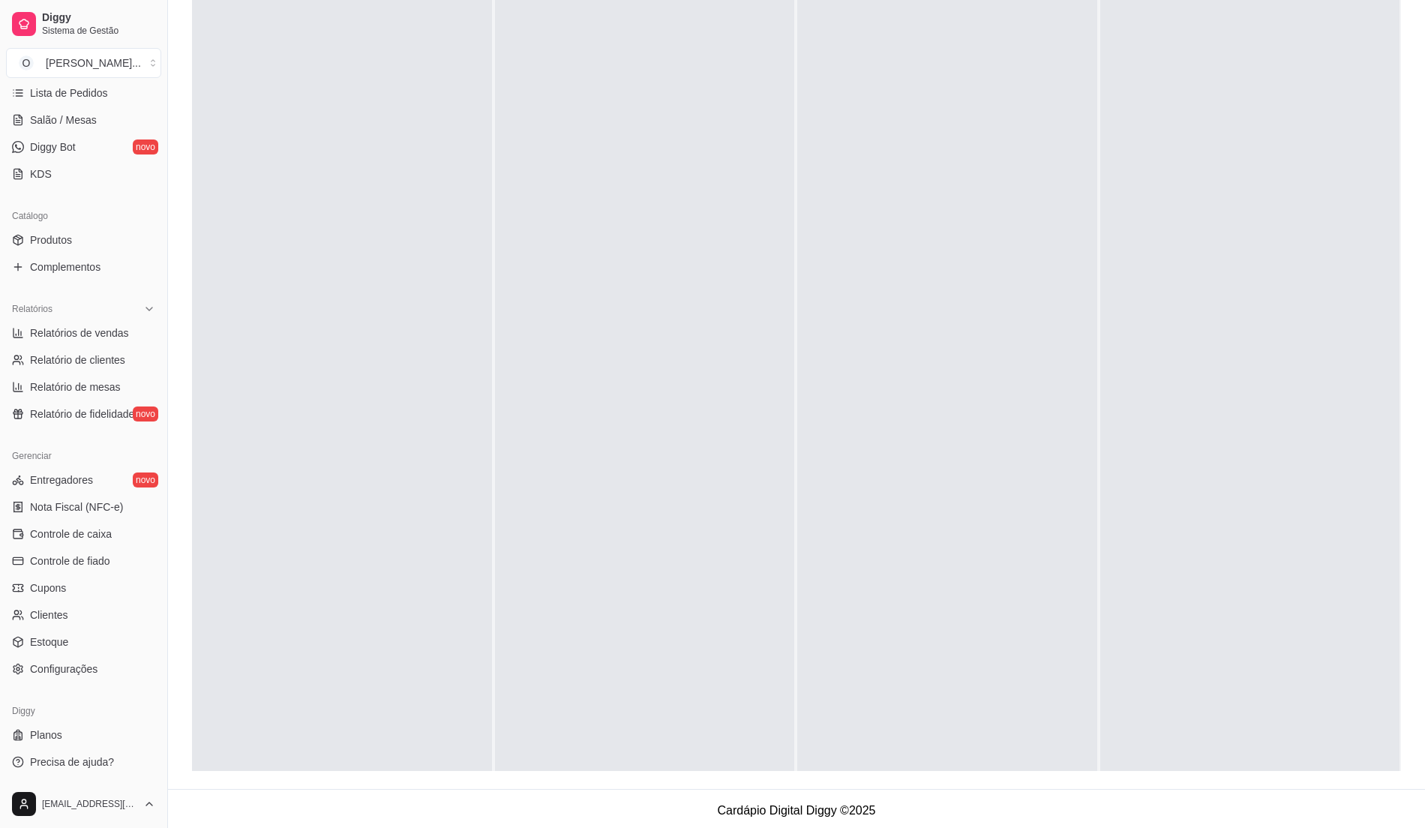
scroll to position [229, 0]
click at [95, 563] on span "Controle de fiado" at bounding box center [70, 561] width 80 height 15
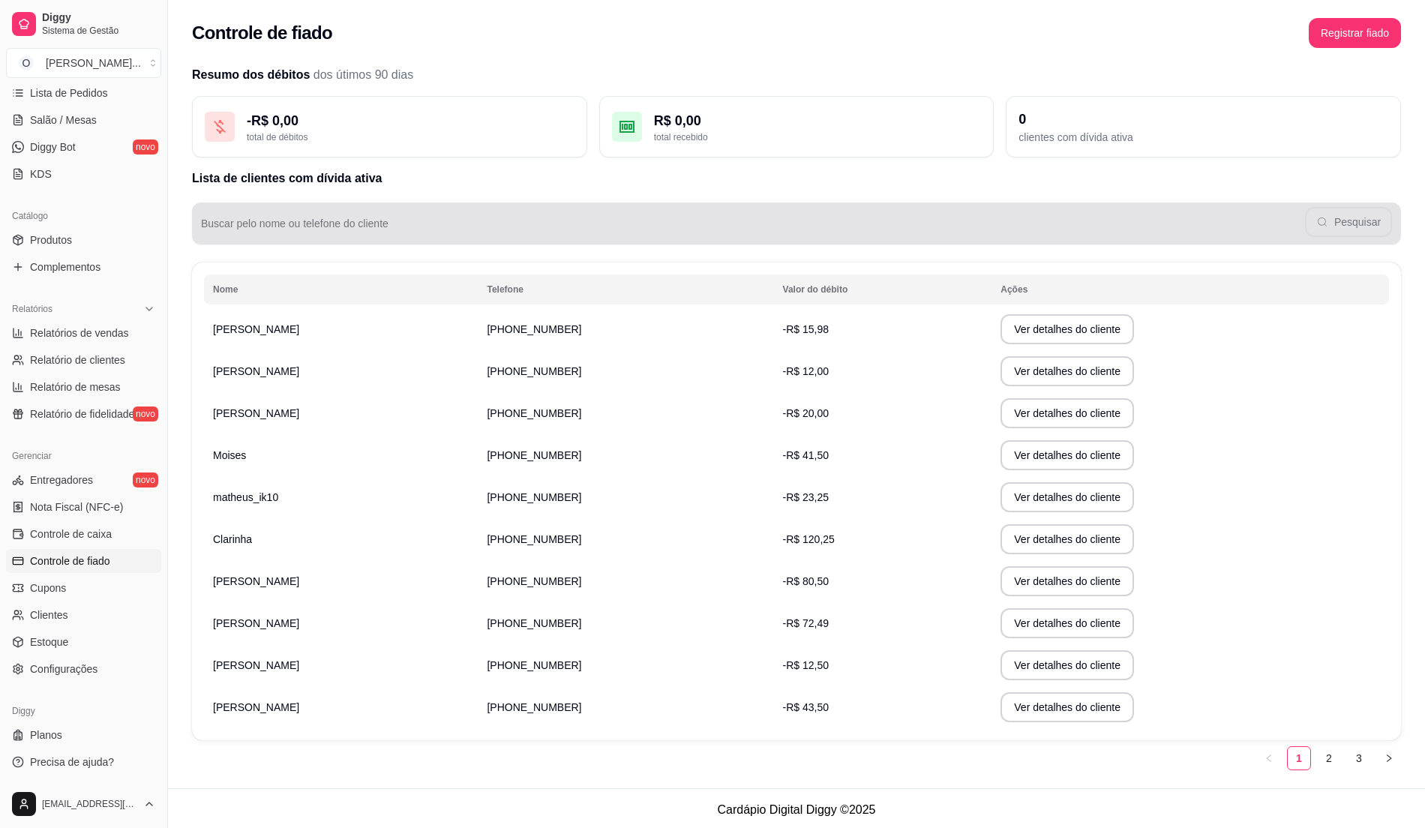
click at [469, 227] on input "Buscar pelo nome ou telefone do cliente" at bounding box center [753, 229] width 1104 height 15
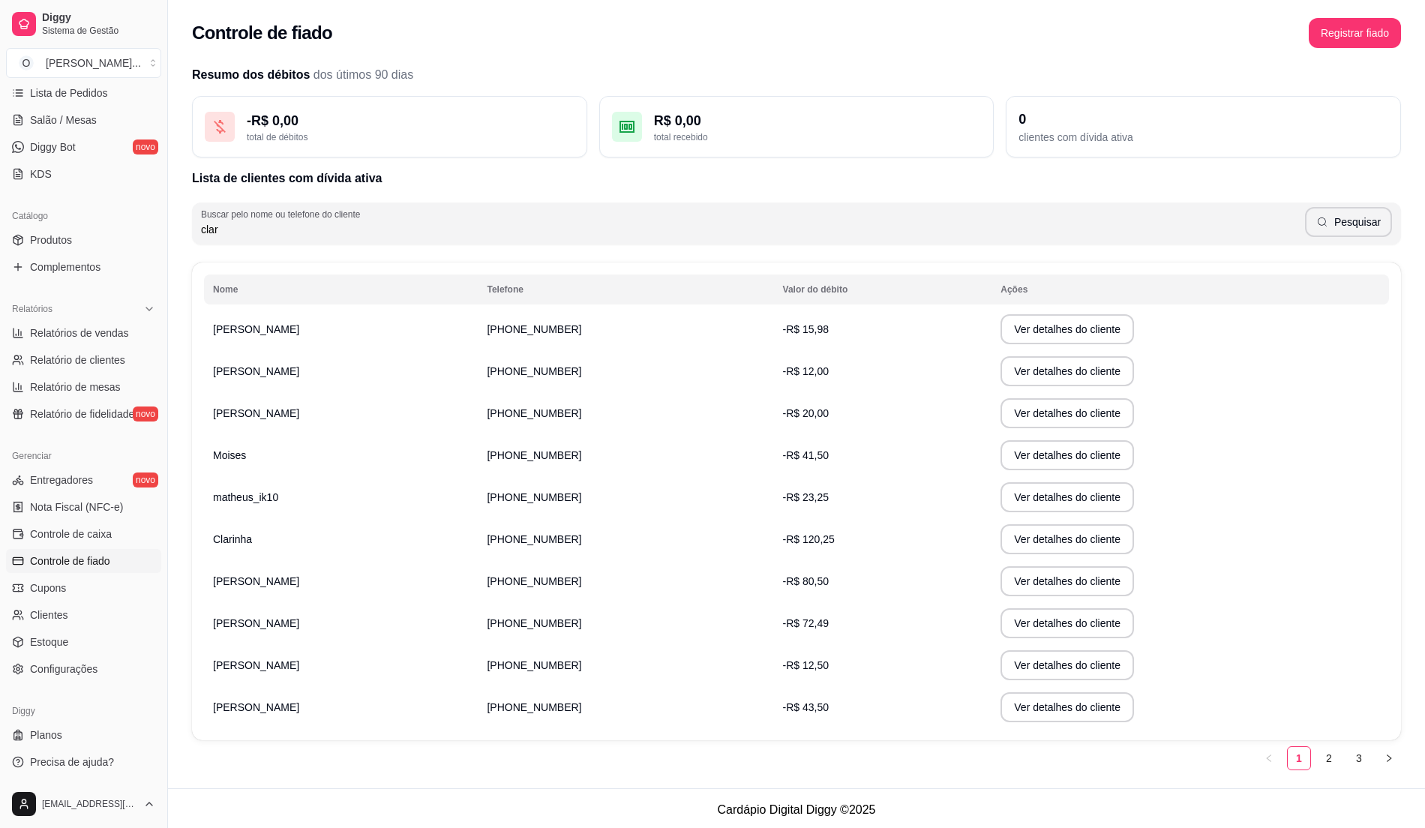
type input "clar"
click at [846, 544] on td "-R$ 120,25" at bounding box center [883, 539] width 218 height 42
click at [1003, 536] on button "Ver detalhes do cliente" at bounding box center [1067, 539] width 129 height 29
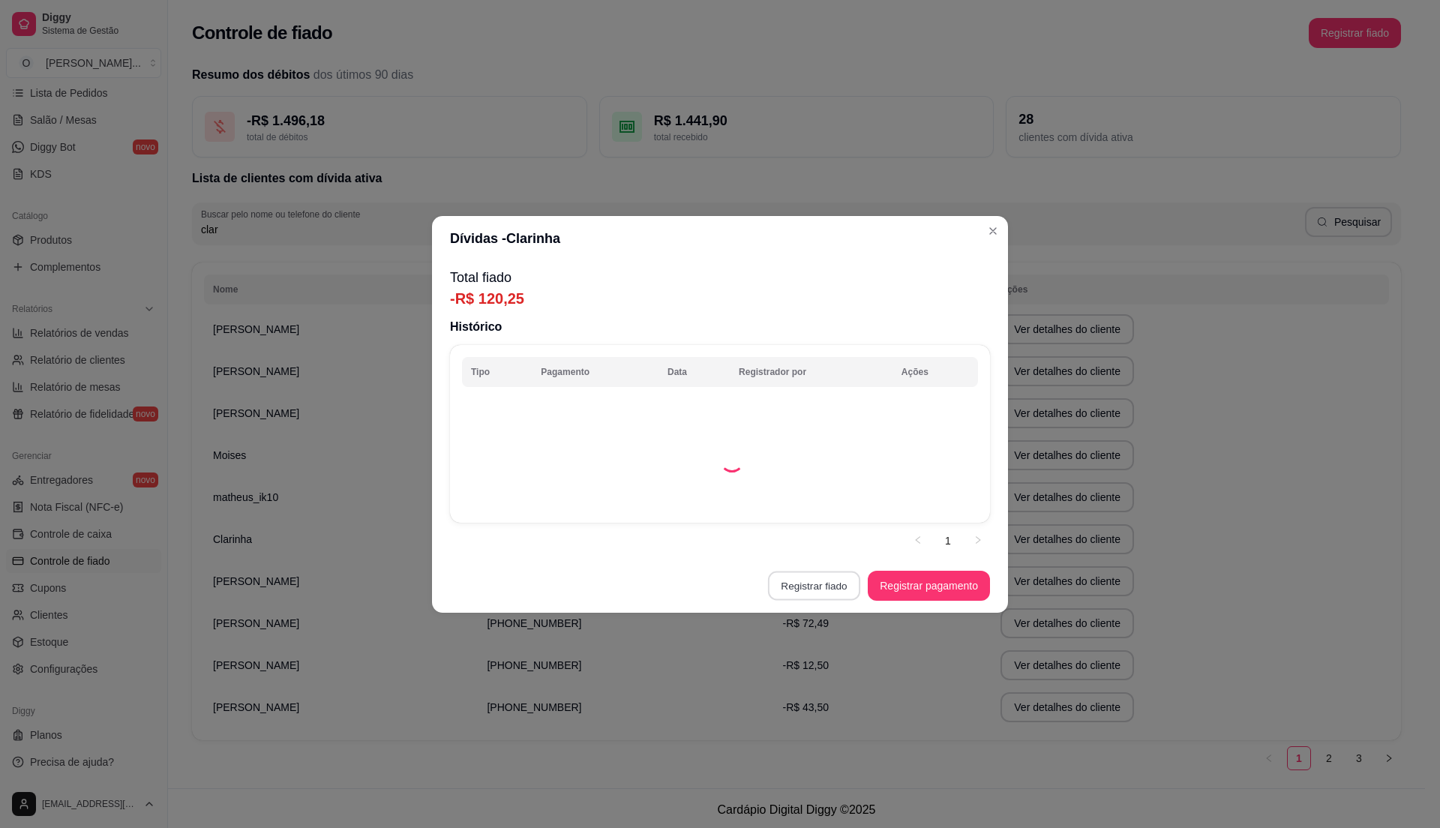
click at [815, 581] on button "Registrar fiado" at bounding box center [814, 585] width 92 height 29
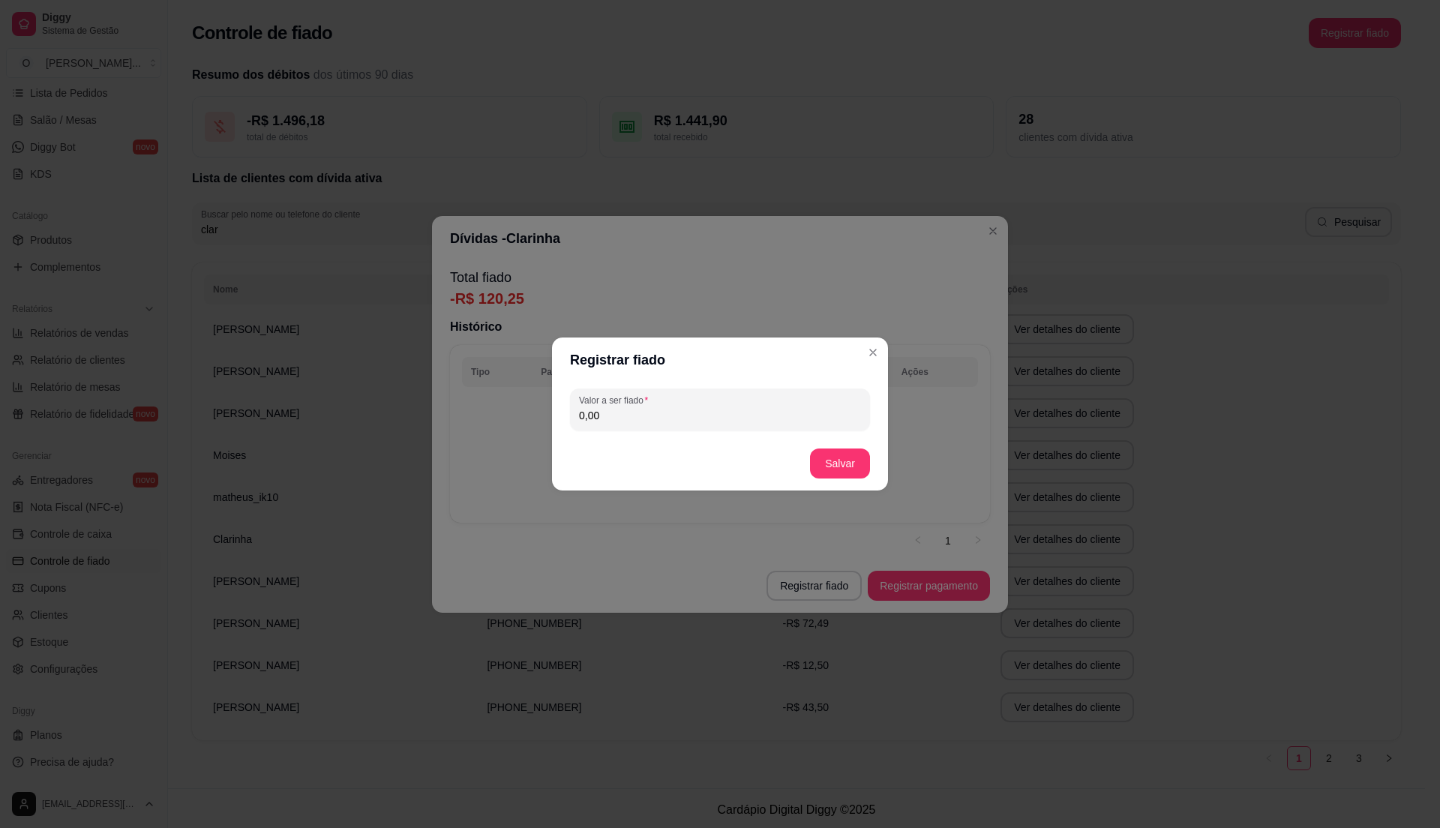
click at [656, 415] on input "0,00" at bounding box center [720, 415] width 282 height 15
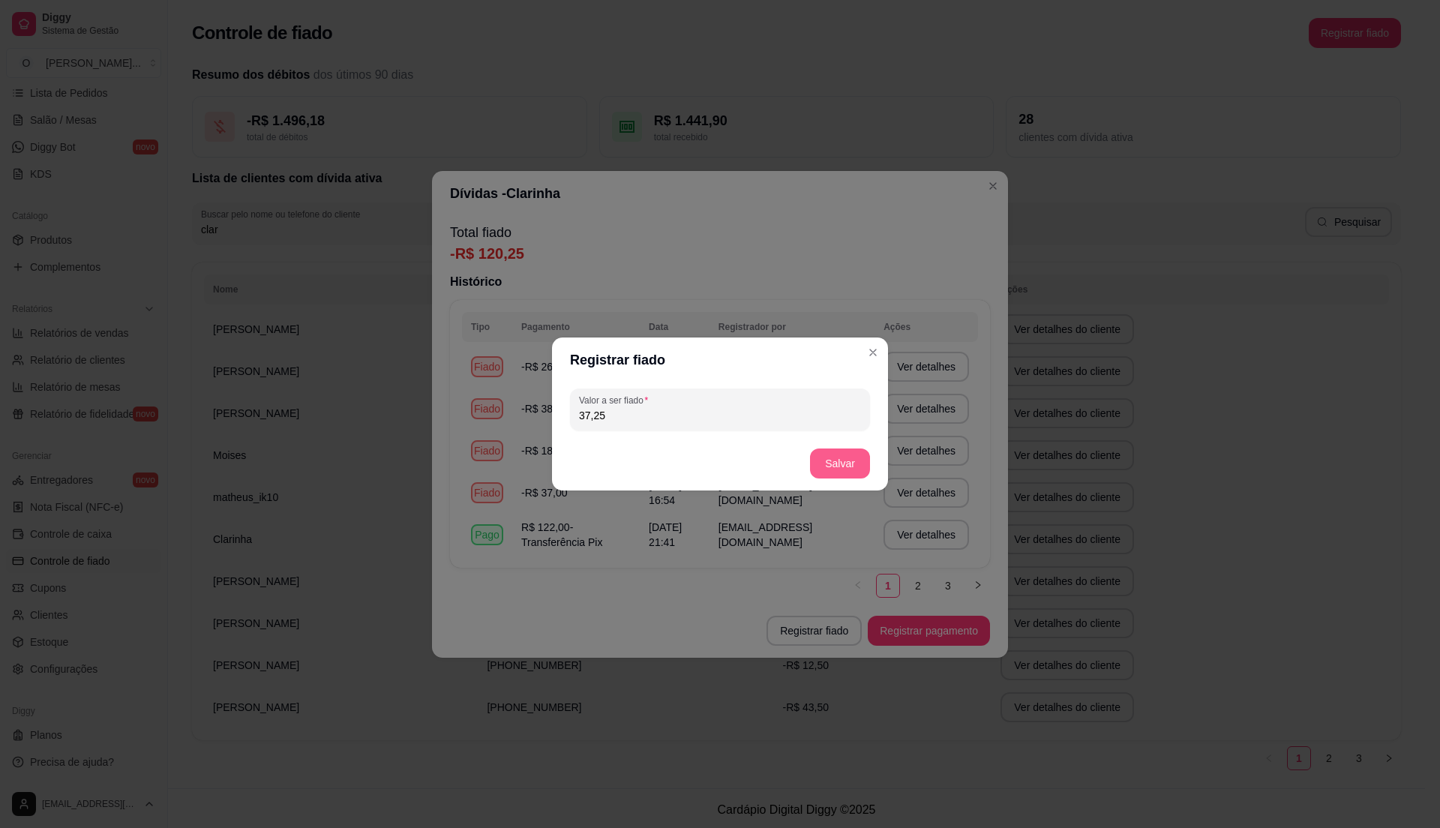
type input "37,25"
click at [854, 460] on button "Salvar" at bounding box center [840, 463] width 59 height 29
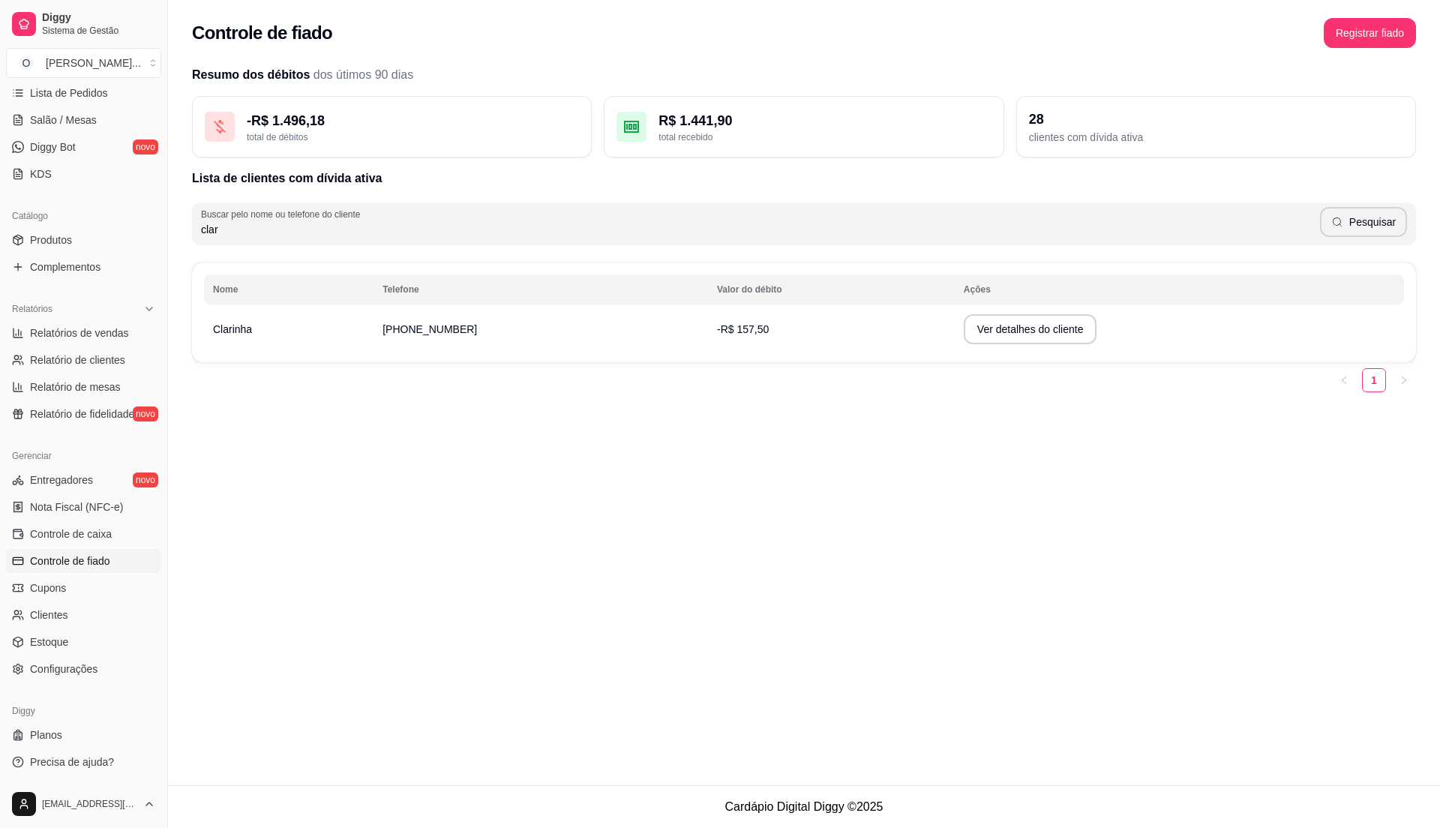
click at [92, 560] on span "Controle de fiado" at bounding box center [70, 561] width 80 height 15
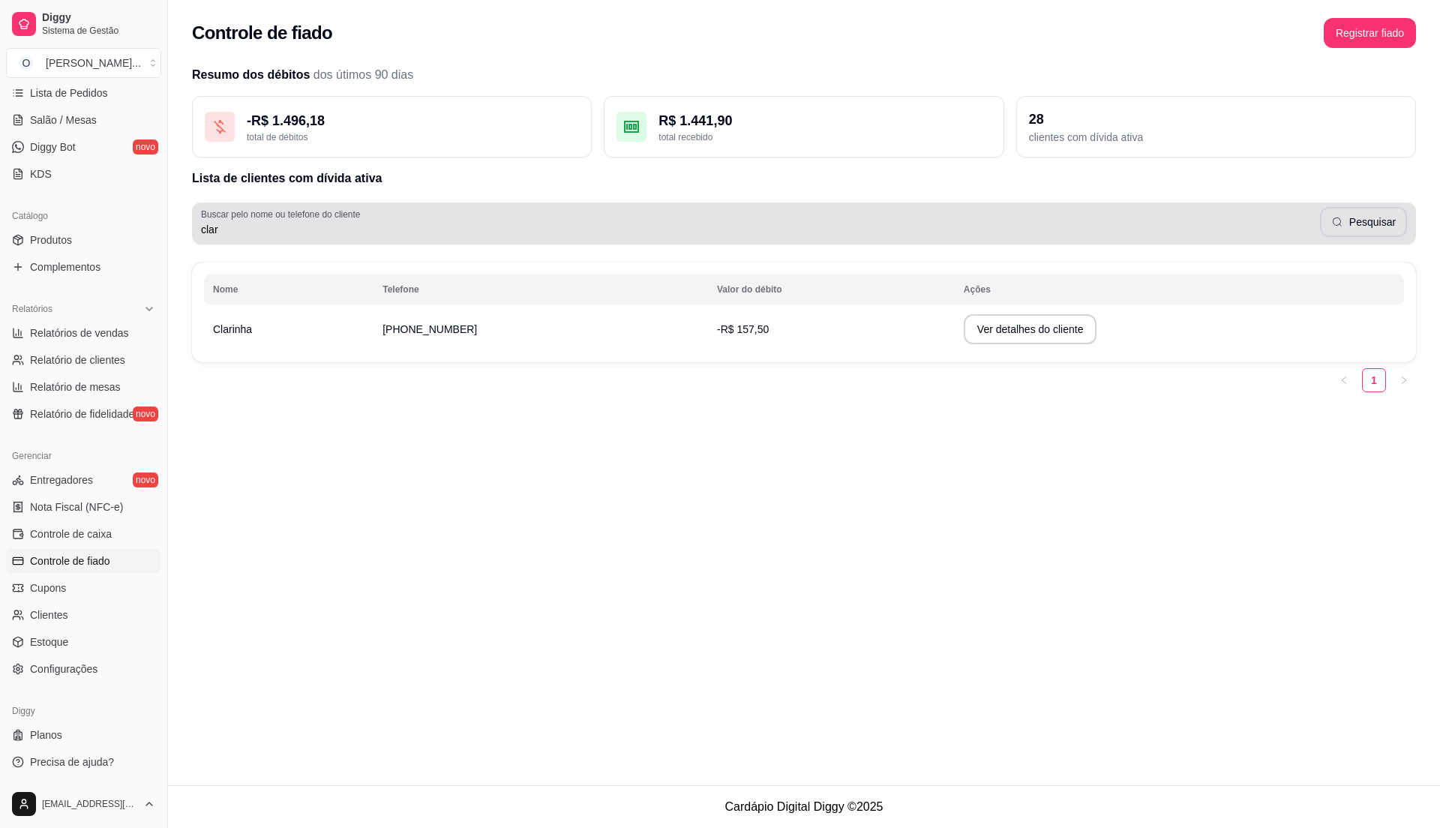
click at [369, 228] on input "clar" at bounding box center [760, 229] width 1119 height 15
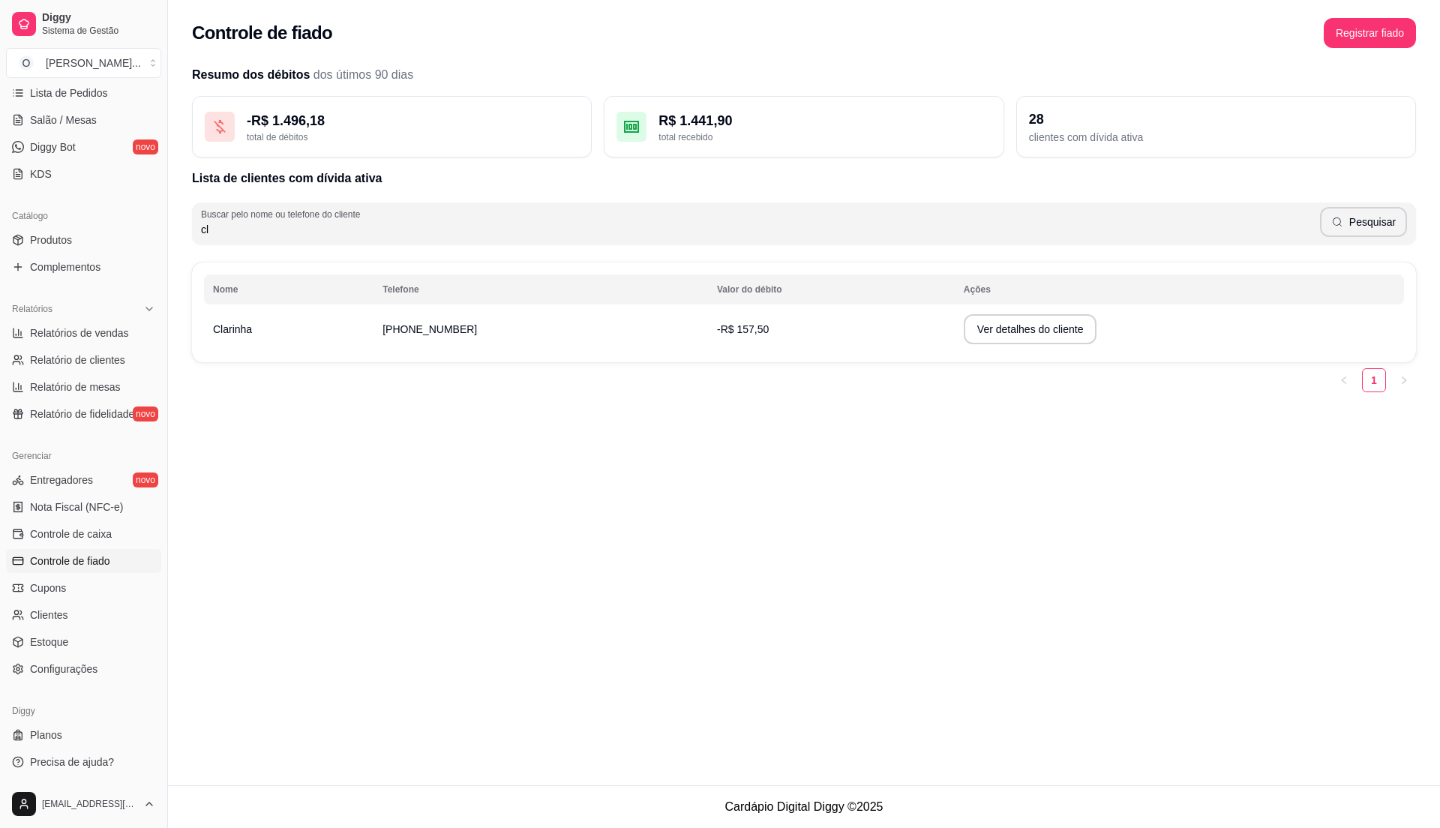
type input "c"
type input "maya"
click at [1344, 224] on icon "button" at bounding box center [1338, 222] width 12 height 12
click at [1032, 319] on button "Ver detalhes do cliente" at bounding box center [1078, 329] width 134 height 30
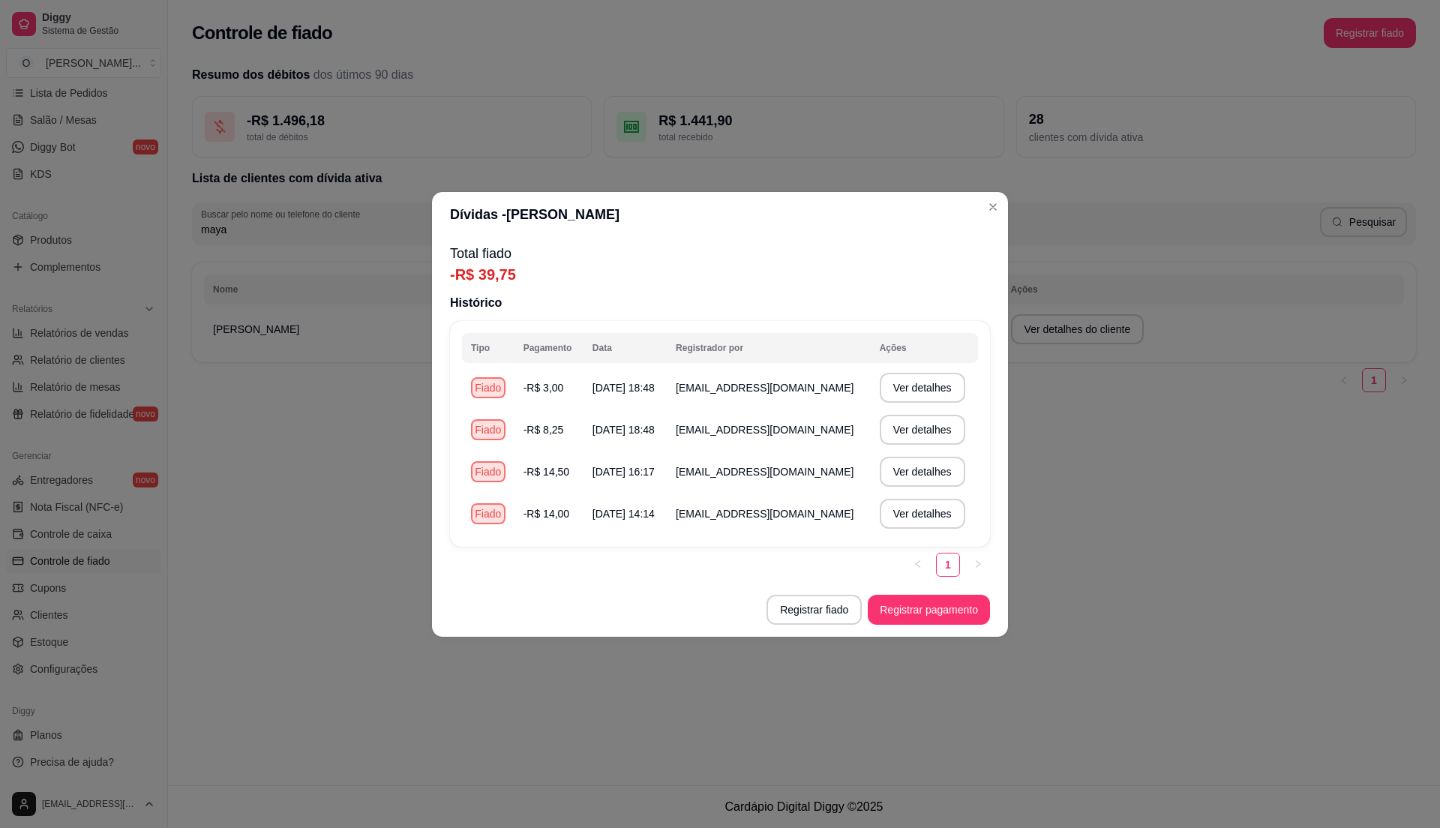
click at [933, 581] on div "Total fiado -R$ 39,75 Histórico Tipo Pagamento Data Registrador por Ações Fiado…" at bounding box center [720, 410] width 576 height 346
click at [944, 600] on button "Registrar pagamento" at bounding box center [929, 610] width 122 height 30
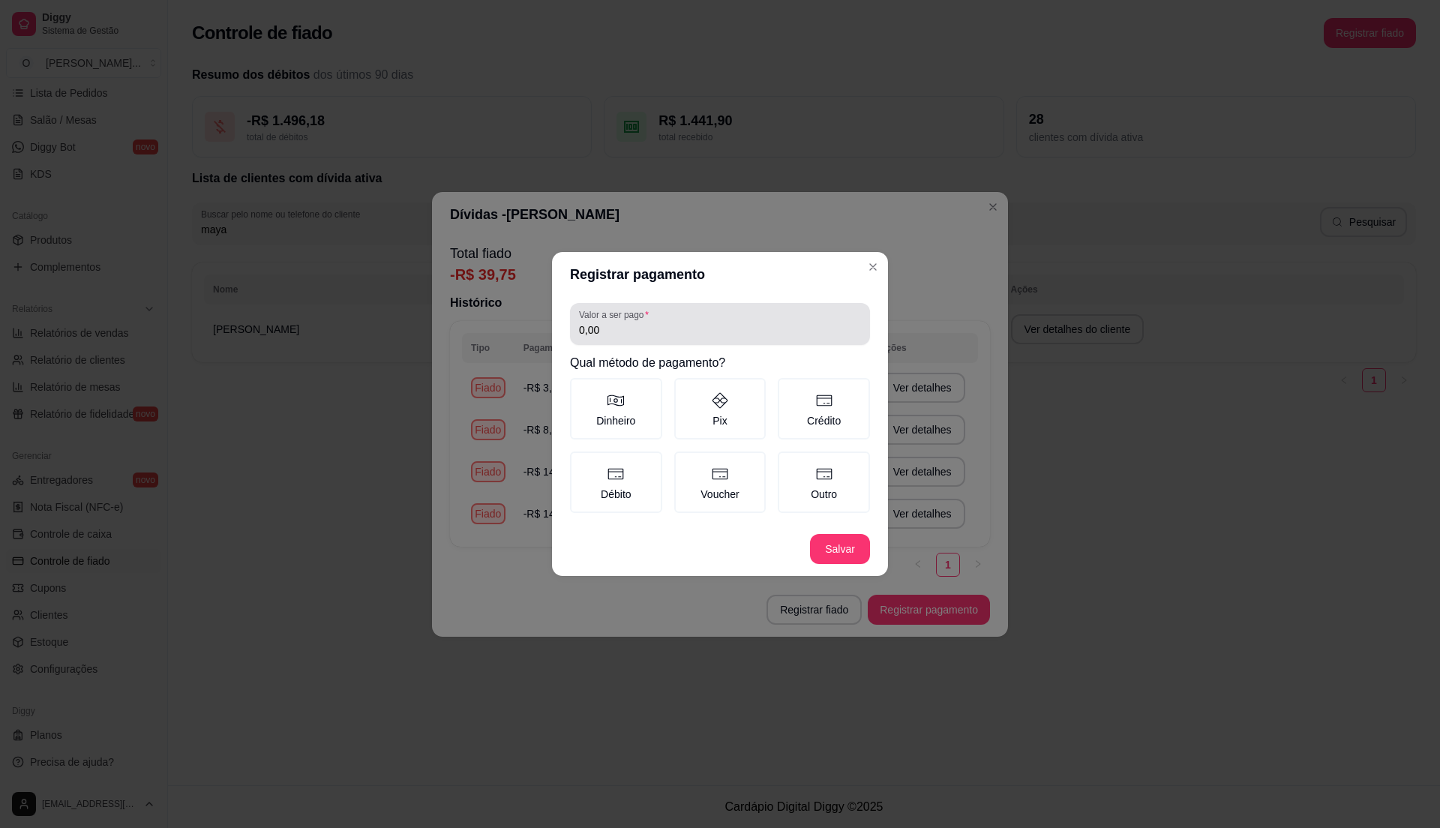
click at [633, 339] on div "0,00" at bounding box center [720, 324] width 282 height 30
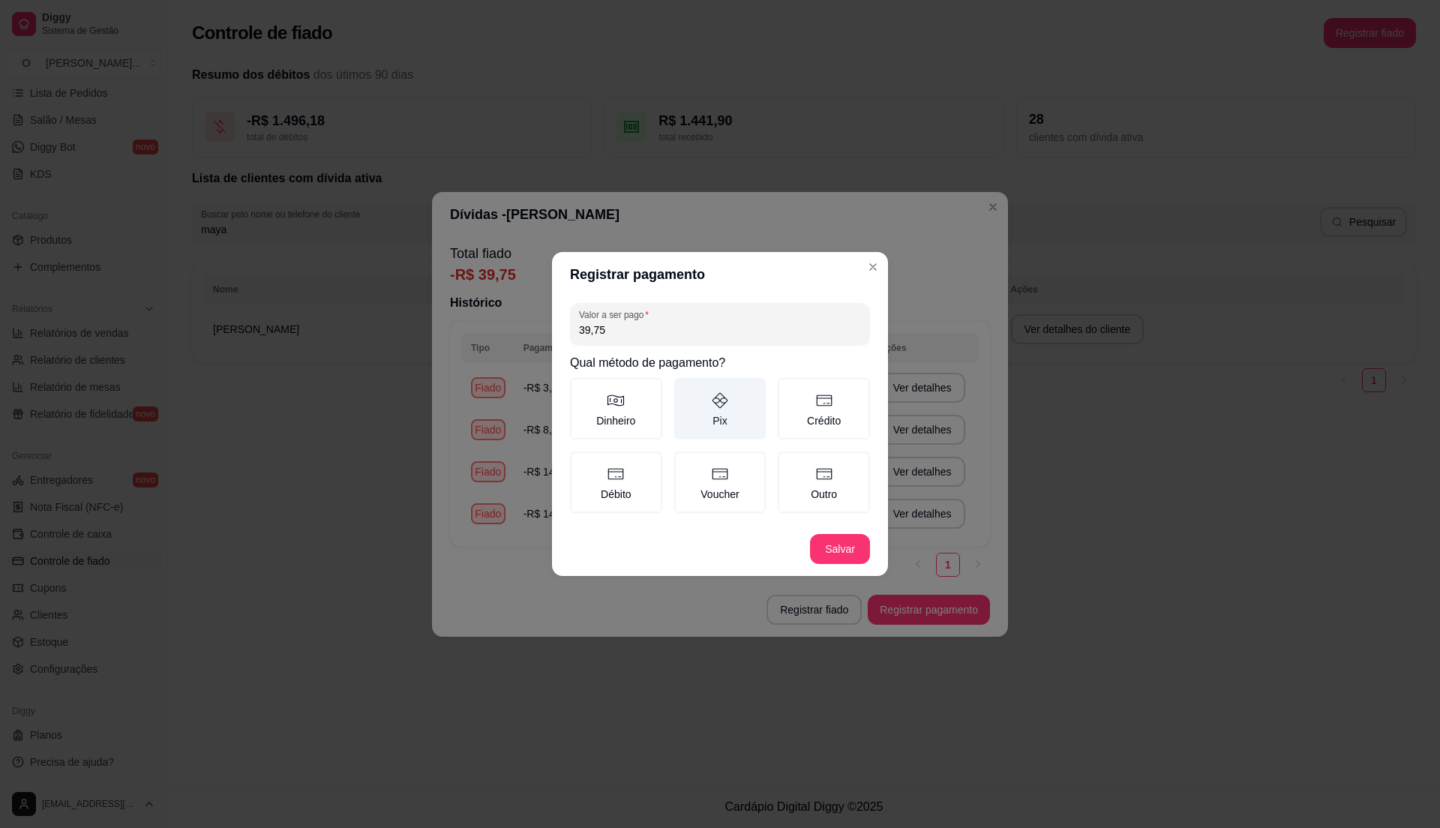
type input "39,75"
click at [734, 406] on label "Pix" at bounding box center [720, 409] width 92 height 62
click at [686, 389] on button "Pix" at bounding box center [680, 383] width 12 height 12
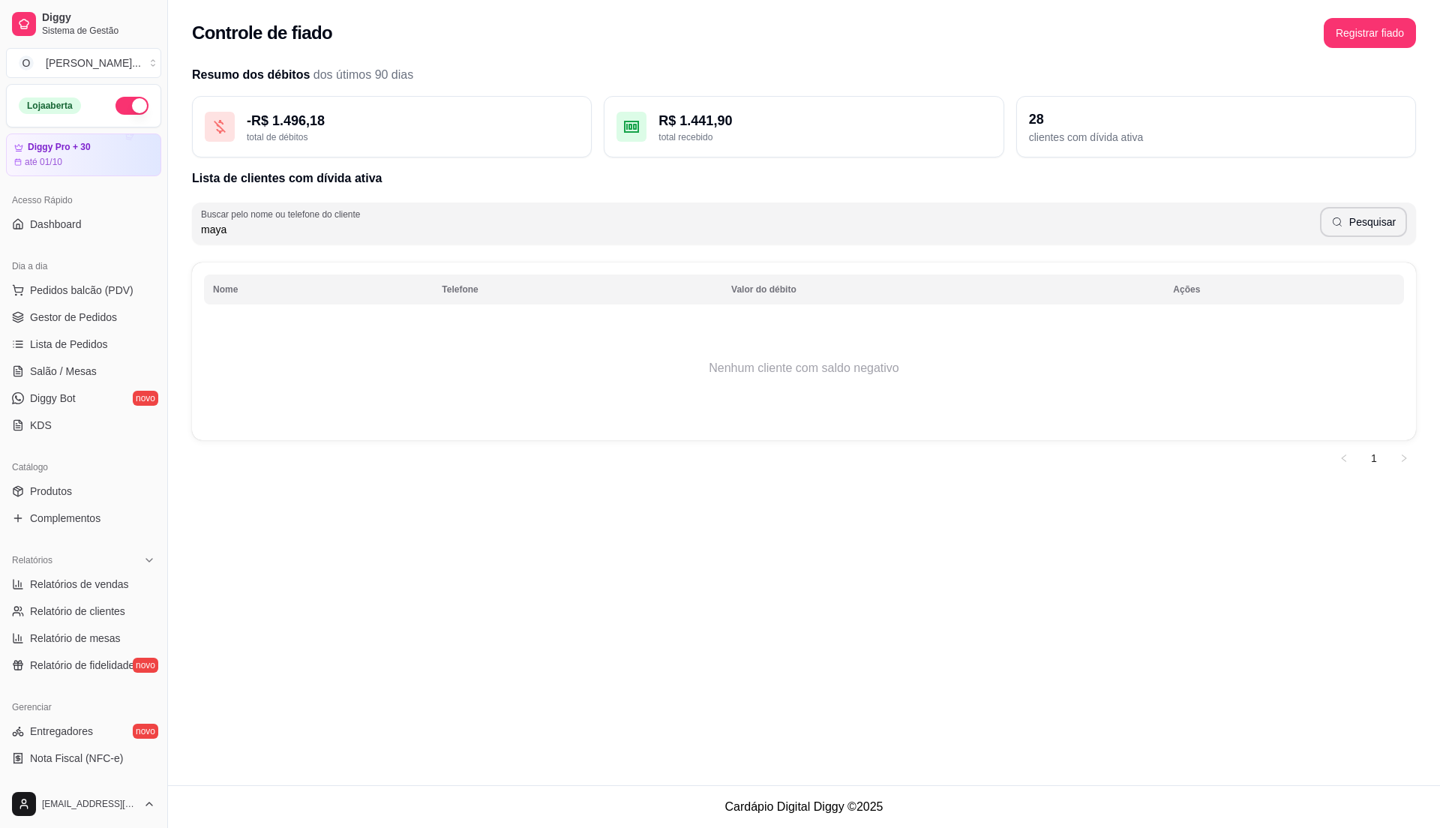
click at [86, 328] on link "Gestor de Pedidos" at bounding box center [83, 317] width 155 height 24
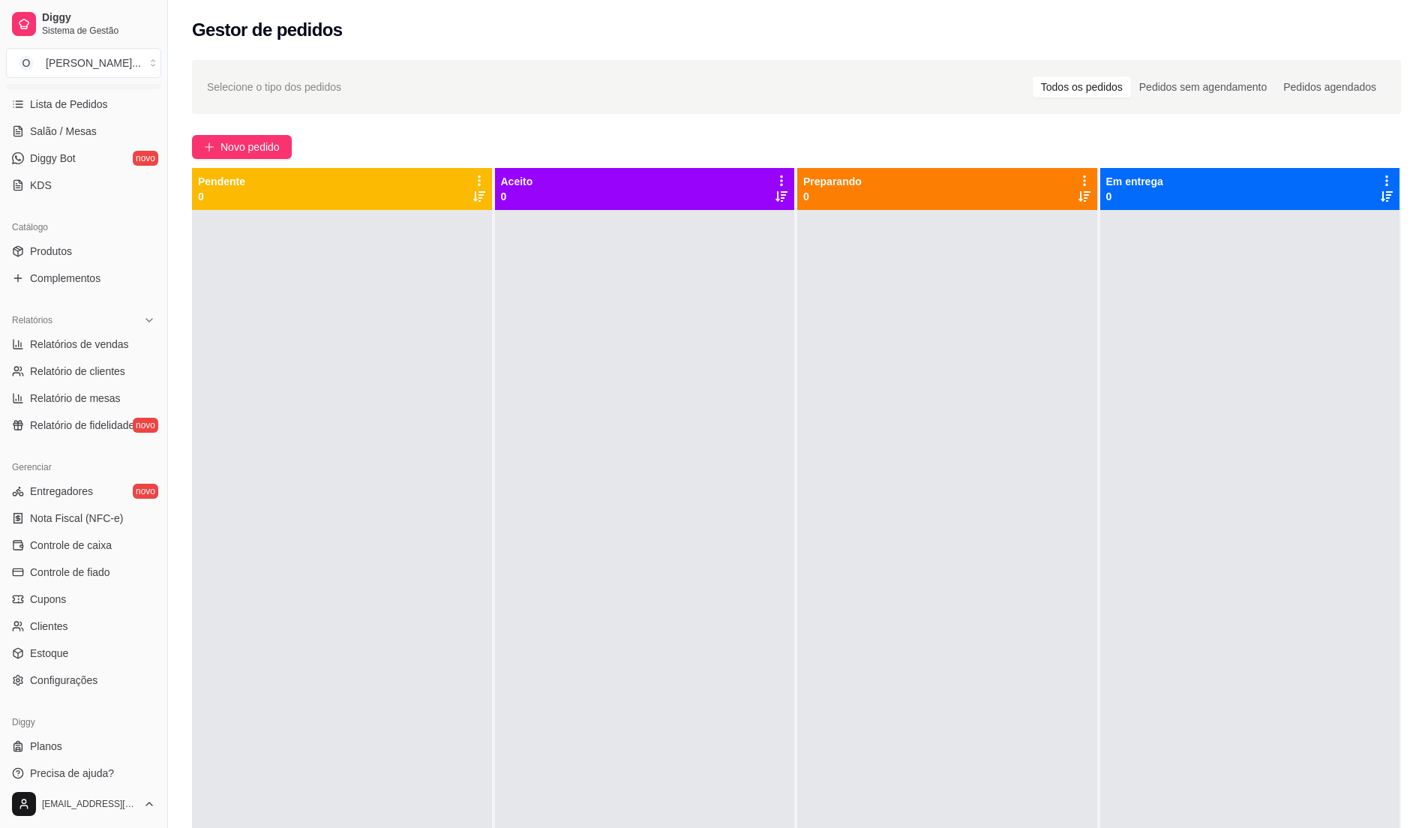
scroll to position [252, 0]
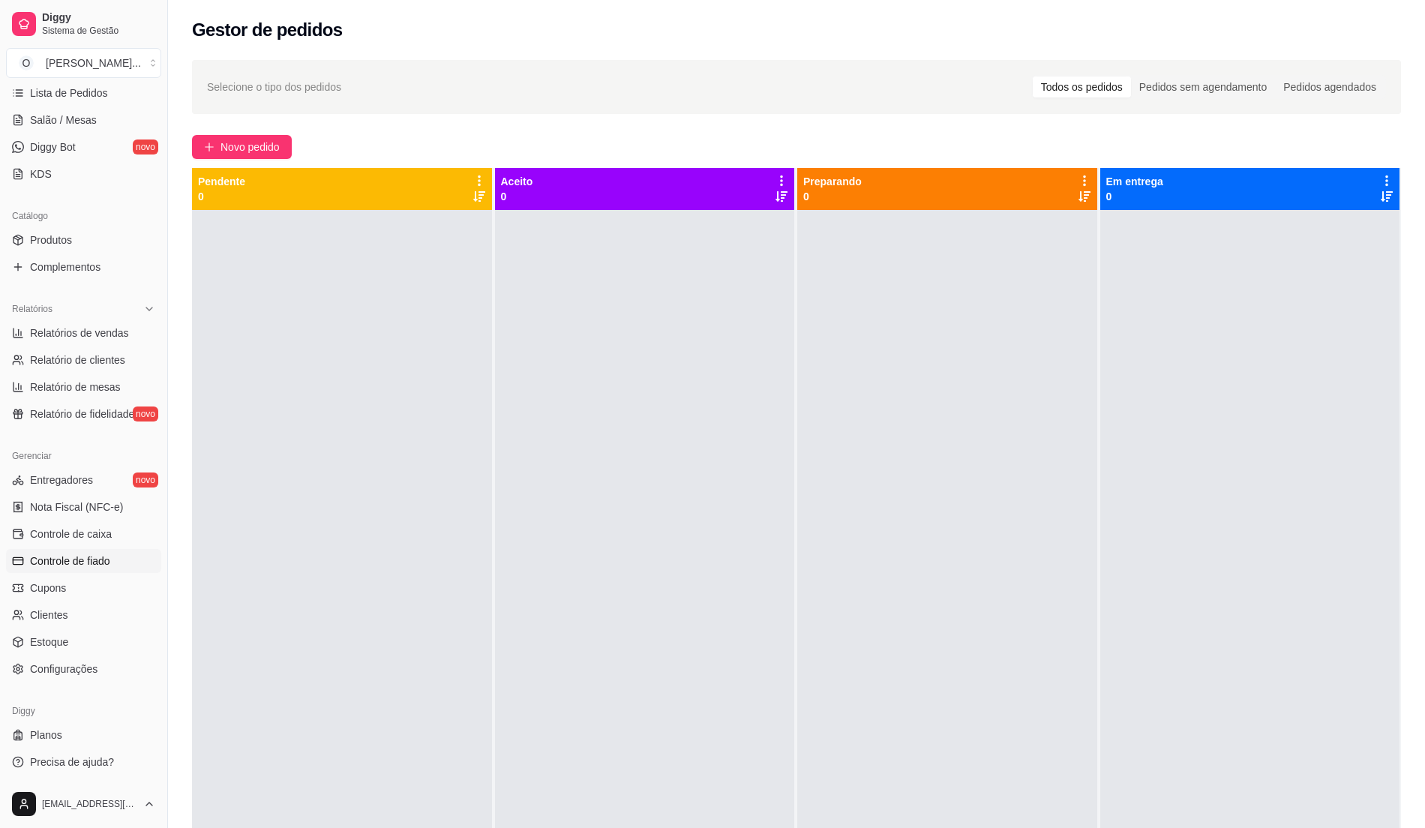
click at [93, 557] on span "Controle de fiado" at bounding box center [70, 561] width 80 height 15
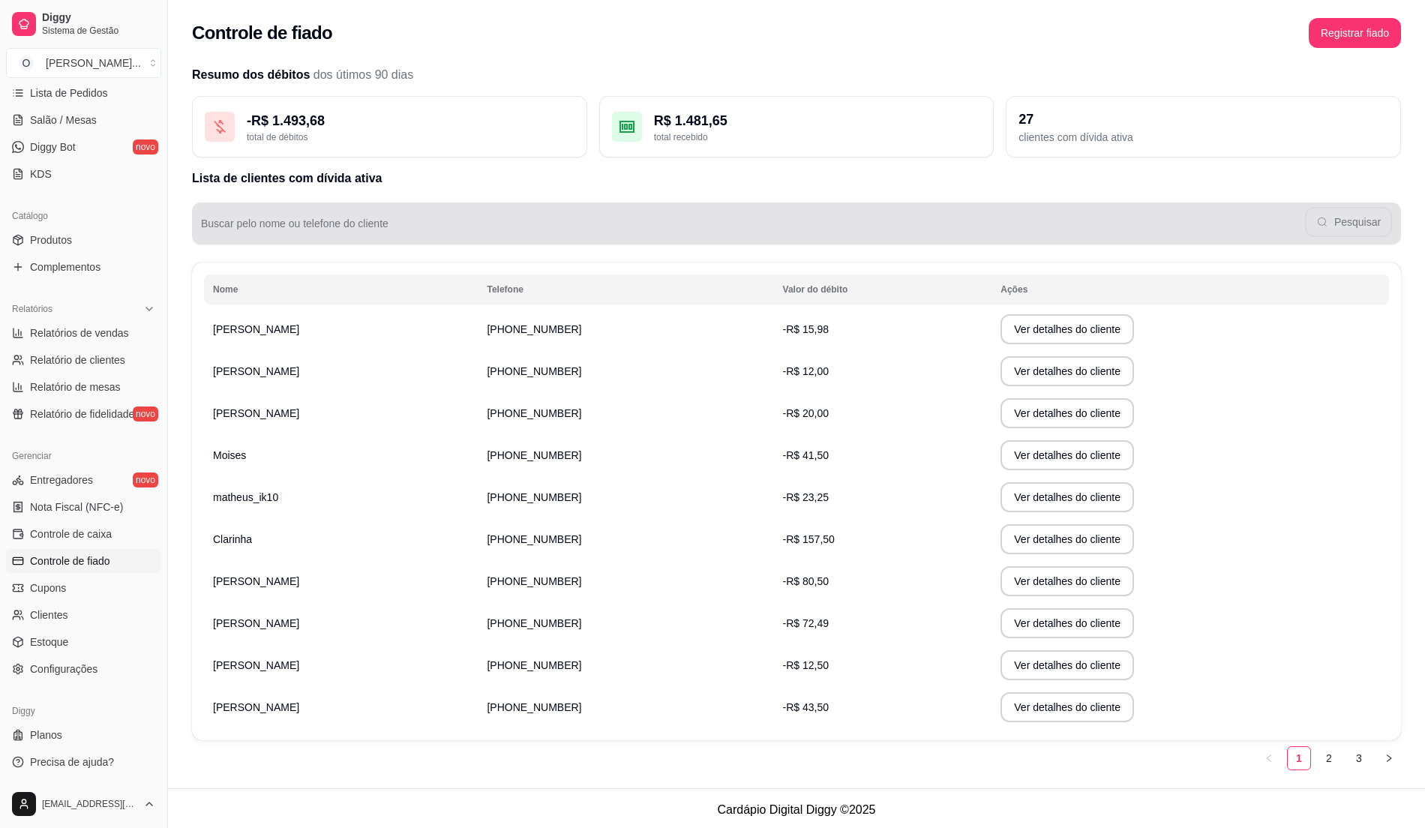
click at [460, 219] on div "Pesquisar" at bounding box center [796, 224] width 1191 height 30
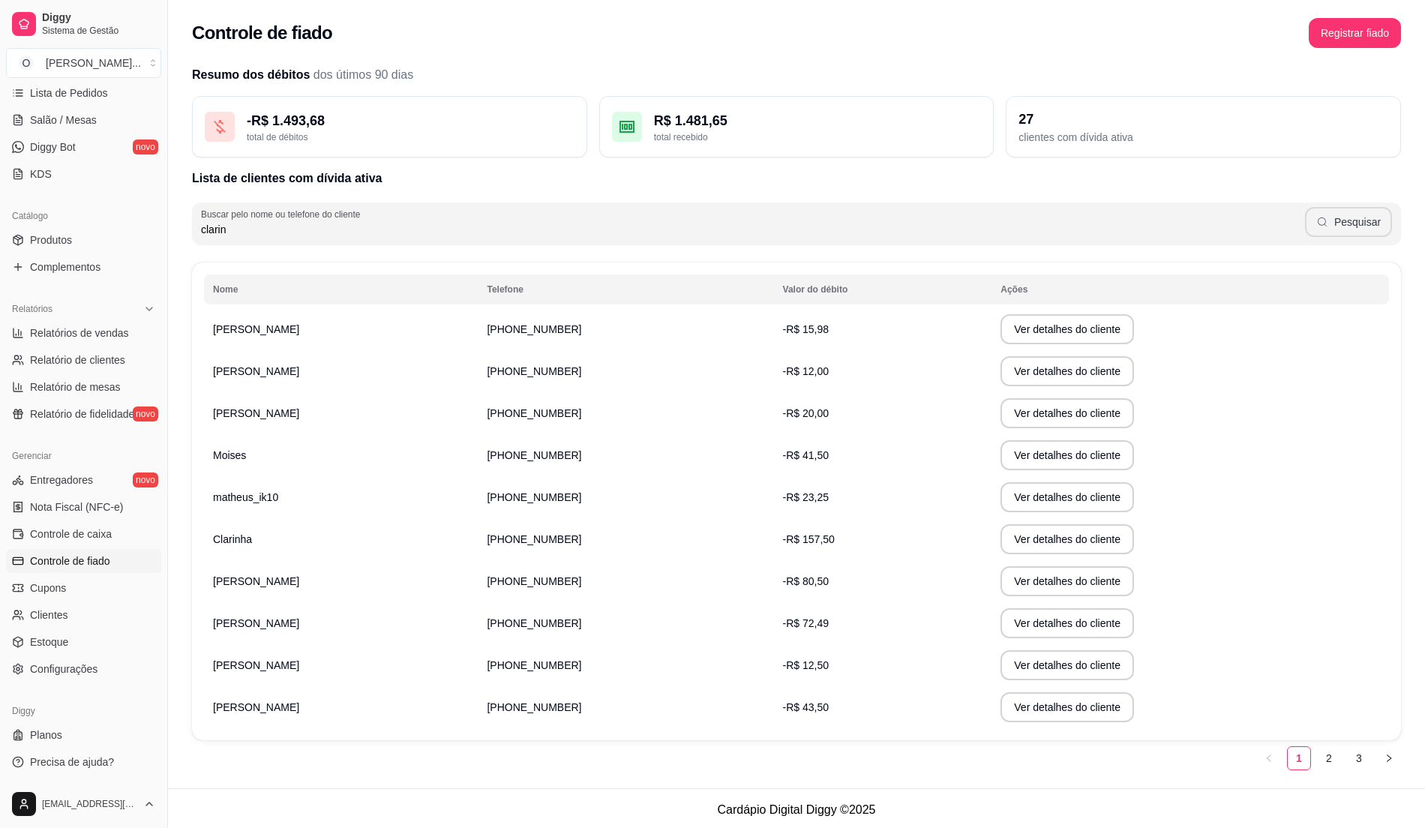
type input "clarin"
click at [1373, 217] on button "Pesquisar" at bounding box center [1348, 222] width 87 height 30
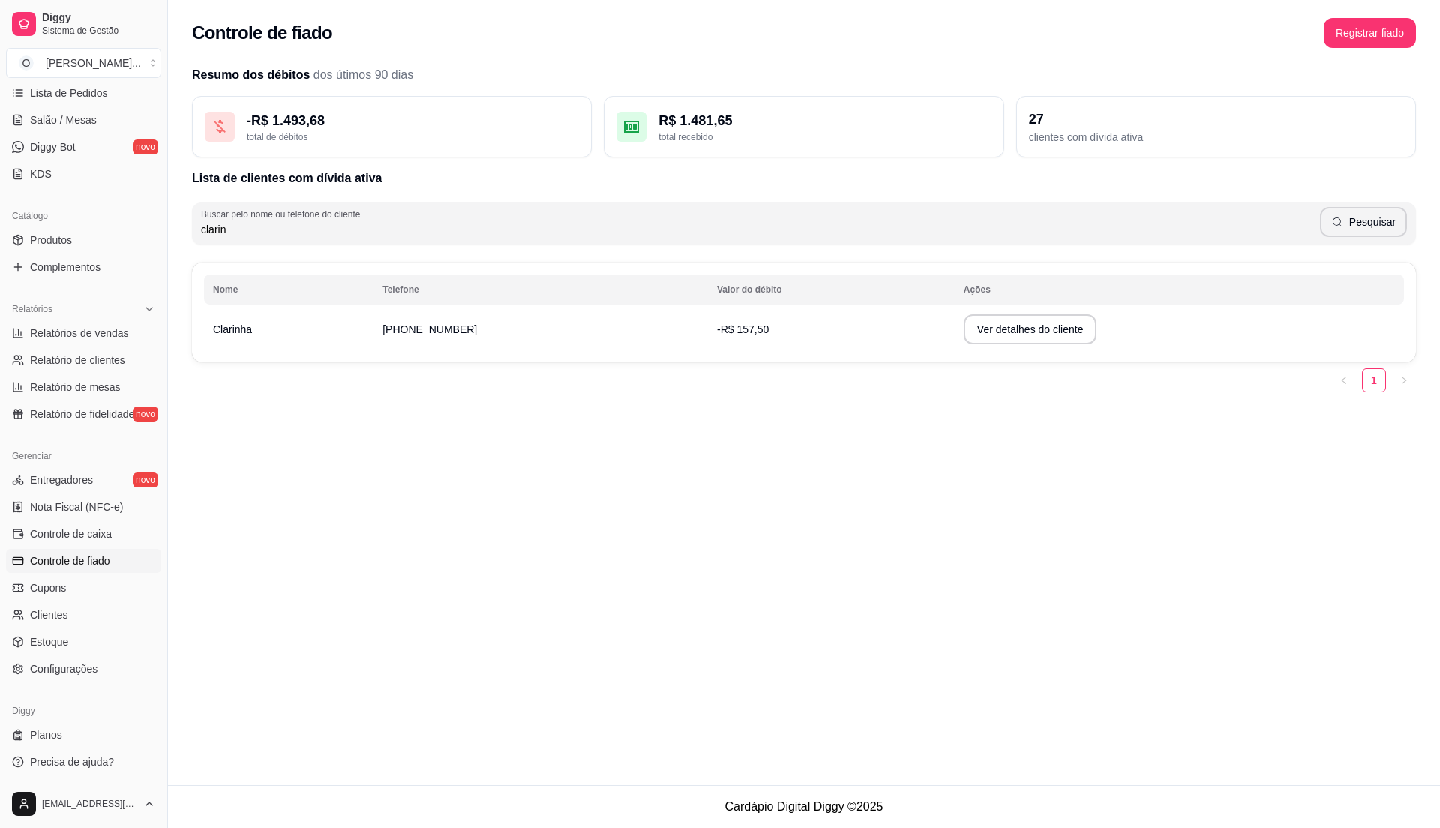
click at [836, 321] on td "-R$ 157,50" at bounding box center [831, 329] width 247 height 42
click at [1037, 336] on button "Ver detalhes do cliente" at bounding box center [1031, 329] width 134 height 30
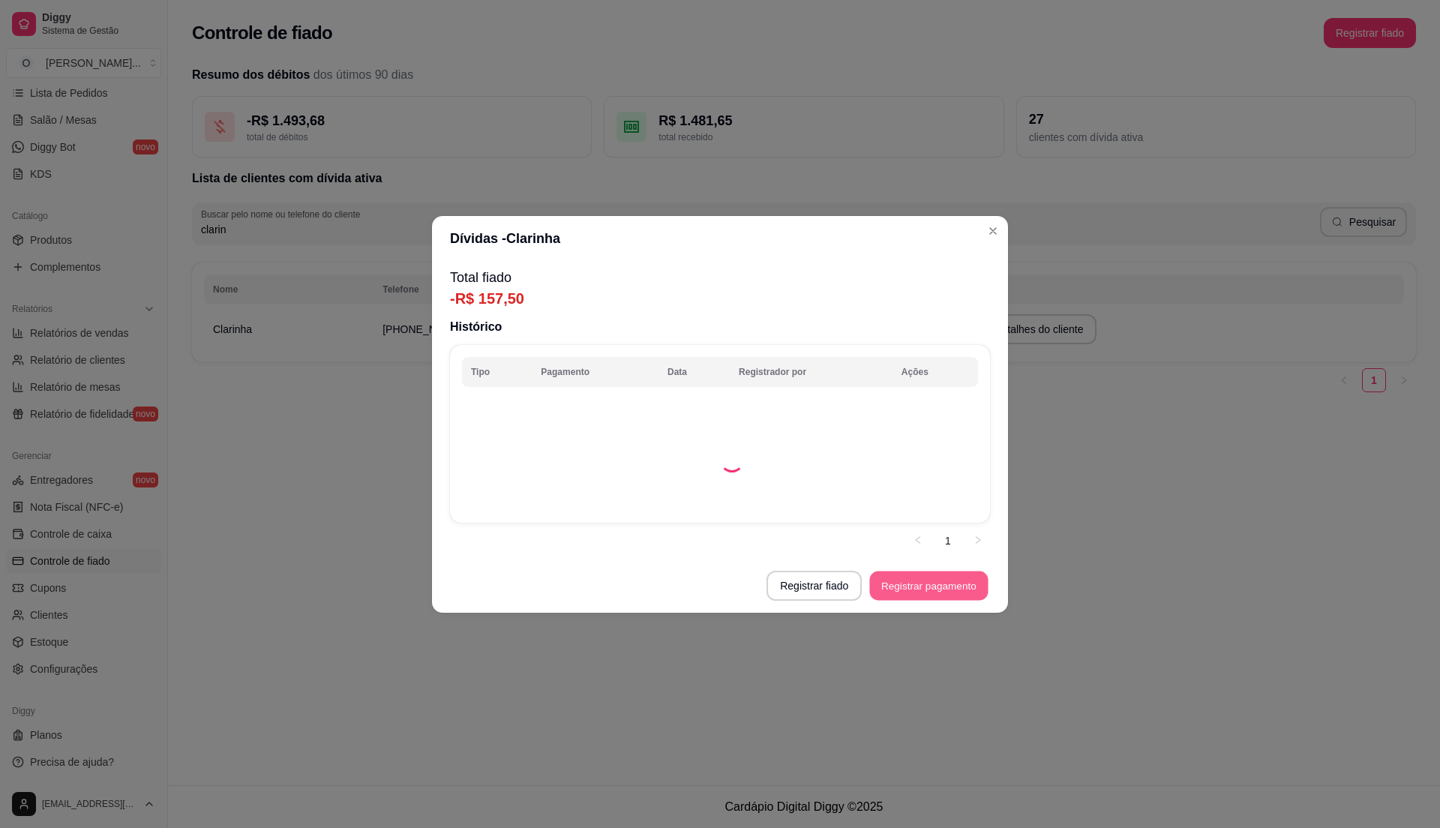
click at [954, 595] on button "Registrar pagamento" at bounding box center [929, 585] width 119 height 29
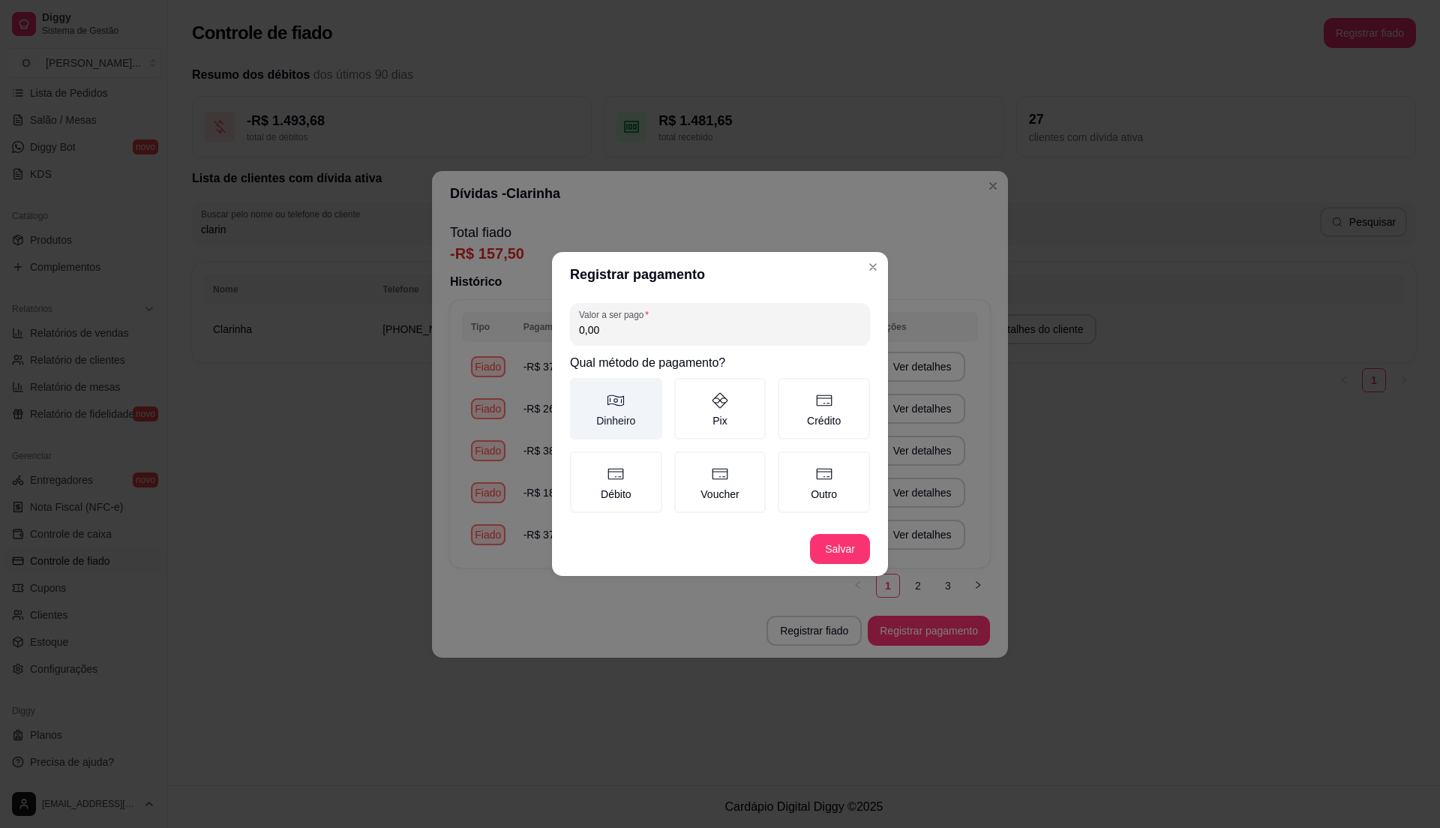
click at [651, 408] on label "Dinheiro" at bounding box center [616, 409] width 92 height 62
click at [581, 389] on button "Dinheiro" at bounding box center [575, 383] width 12 height 12
click at [638, 329] on input "0,00" at bounding box center [720, 330] width 282 height 15
type input "50,00"
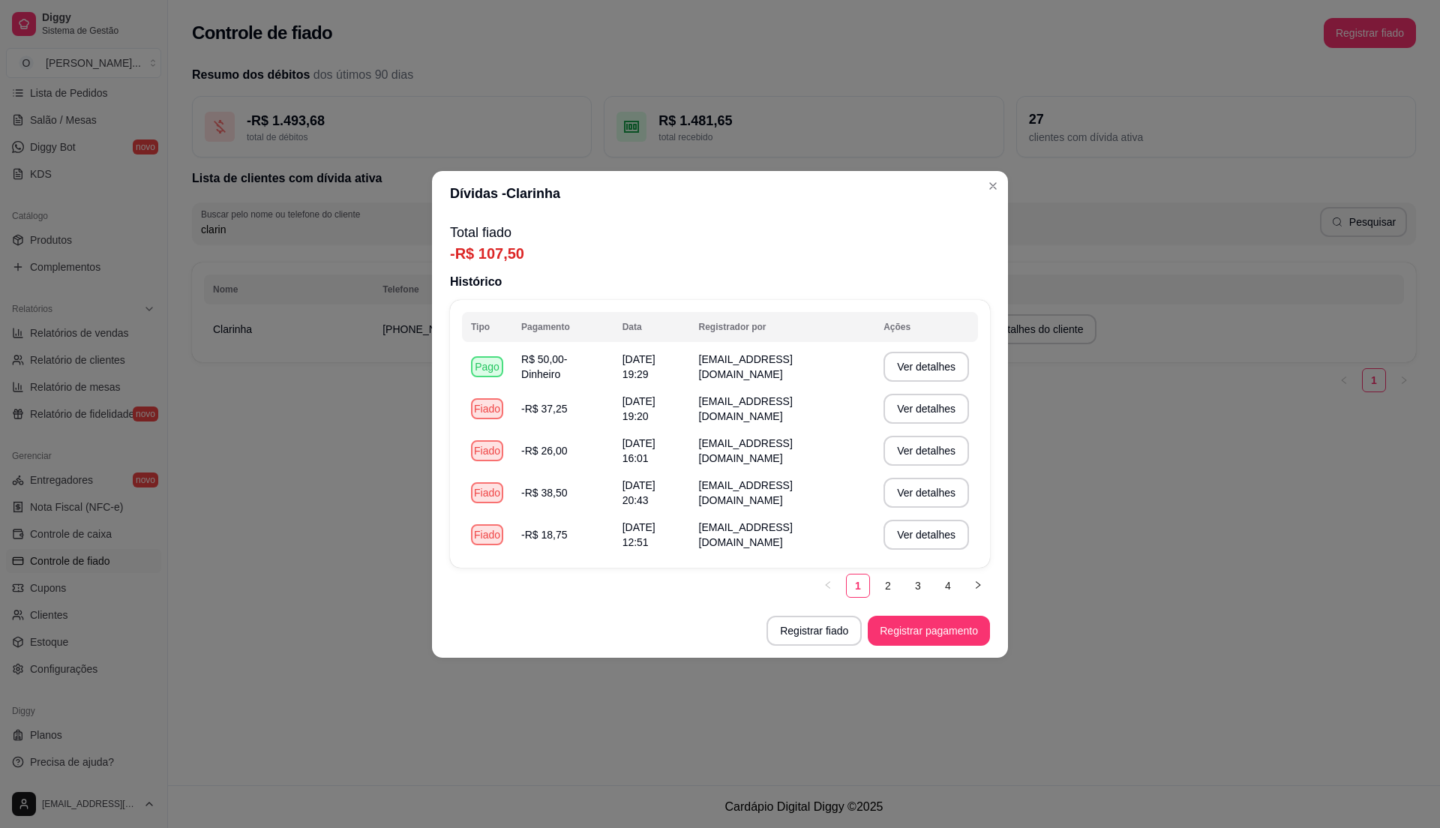
click at [670, 267] on div "Dívidas - Clarinha Total fiado -R$ 107,50 Histórico Tipo Pagamento Data Registr…" at bounding box center [720, 414] width 1440 height 828
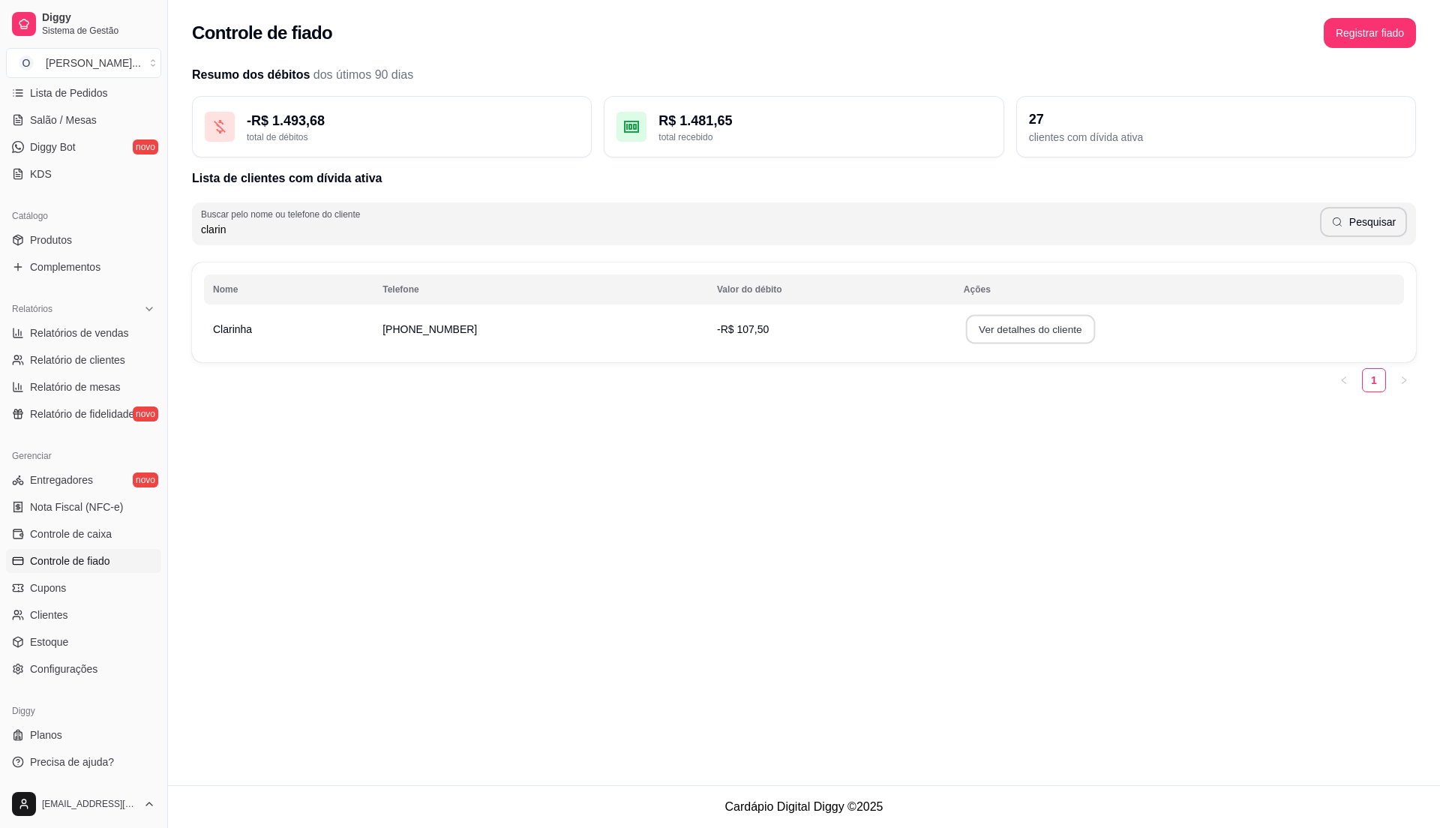
click at [973, 322] on button "Ver detalhes do cliente" at bounding box center [1030, 329] width 129 height 29
click at [80, 555] on span "Controle de fiado" at bounding box center [70, 561] width 80 height 15
click at [87, 335] on span "Relatórios de vendas" at bounding box center [79, 333] width 99 height 15
select select "ALL"
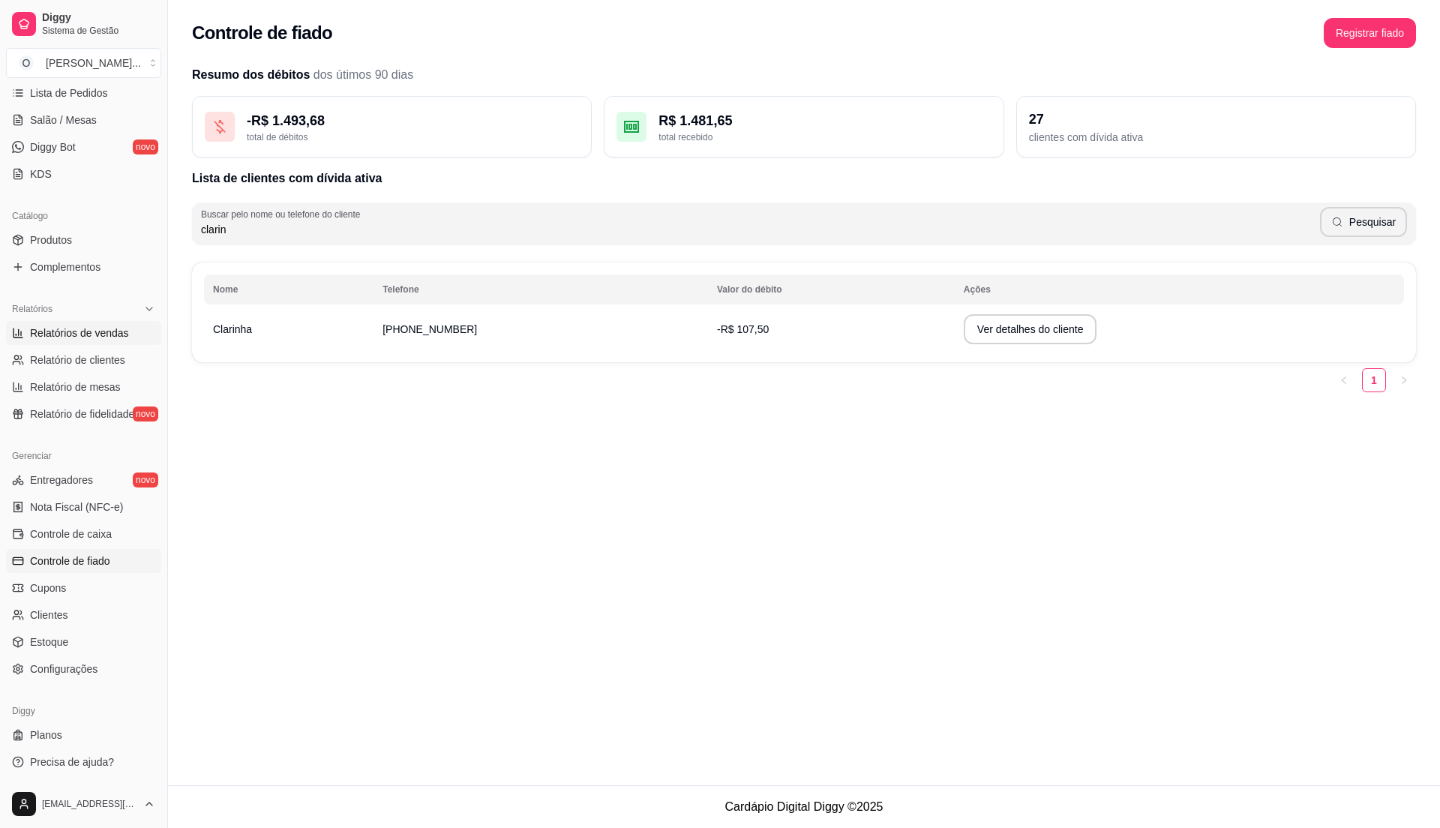
select select "0"
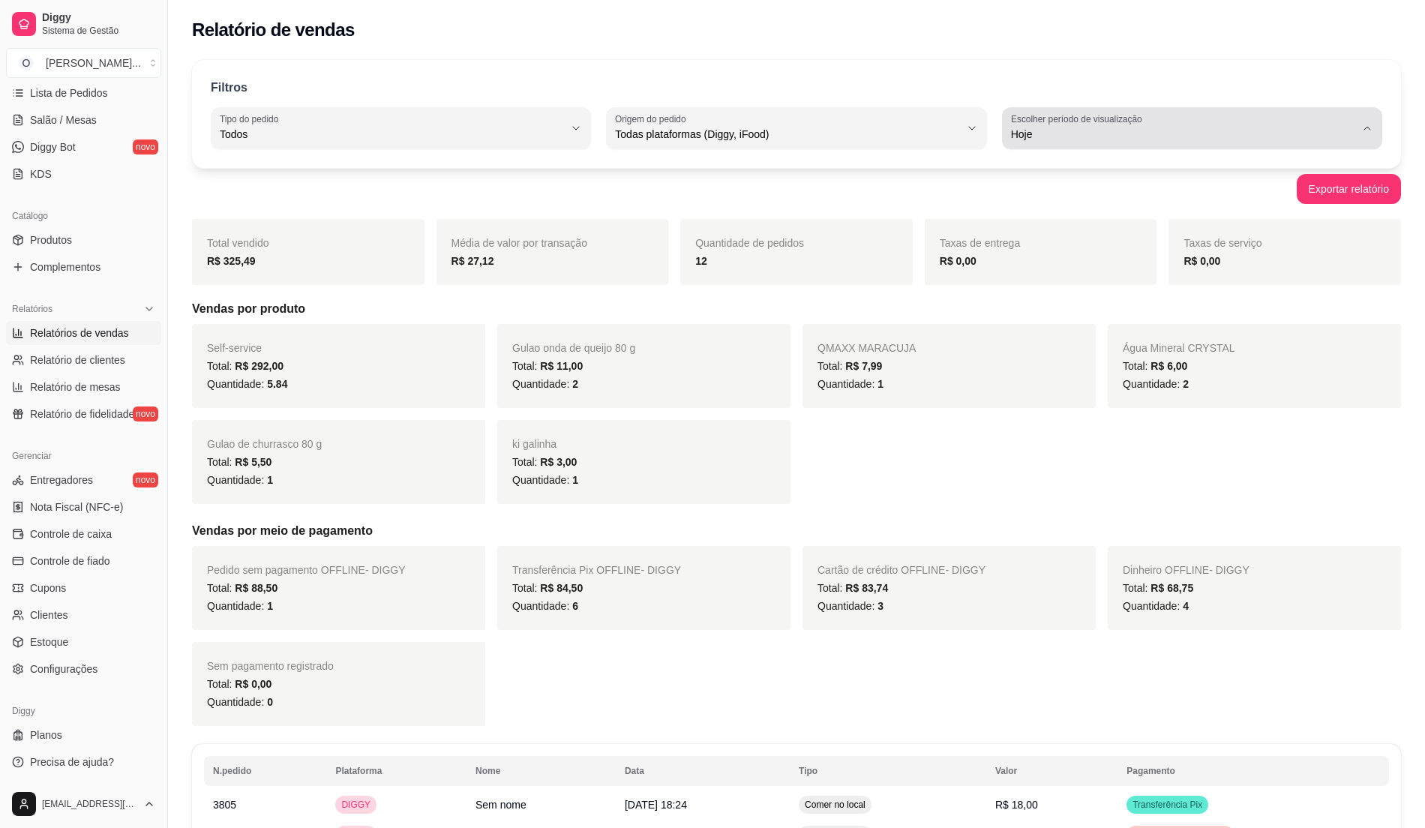
click at [1028, 136] on span "Hoje" at bounding box center [1183, 134] width 344 height 15
click at [1047, 220] on span "7 dias" at bounding box center [1185, 219] width 328 height 14
type input "7"
select select "7"
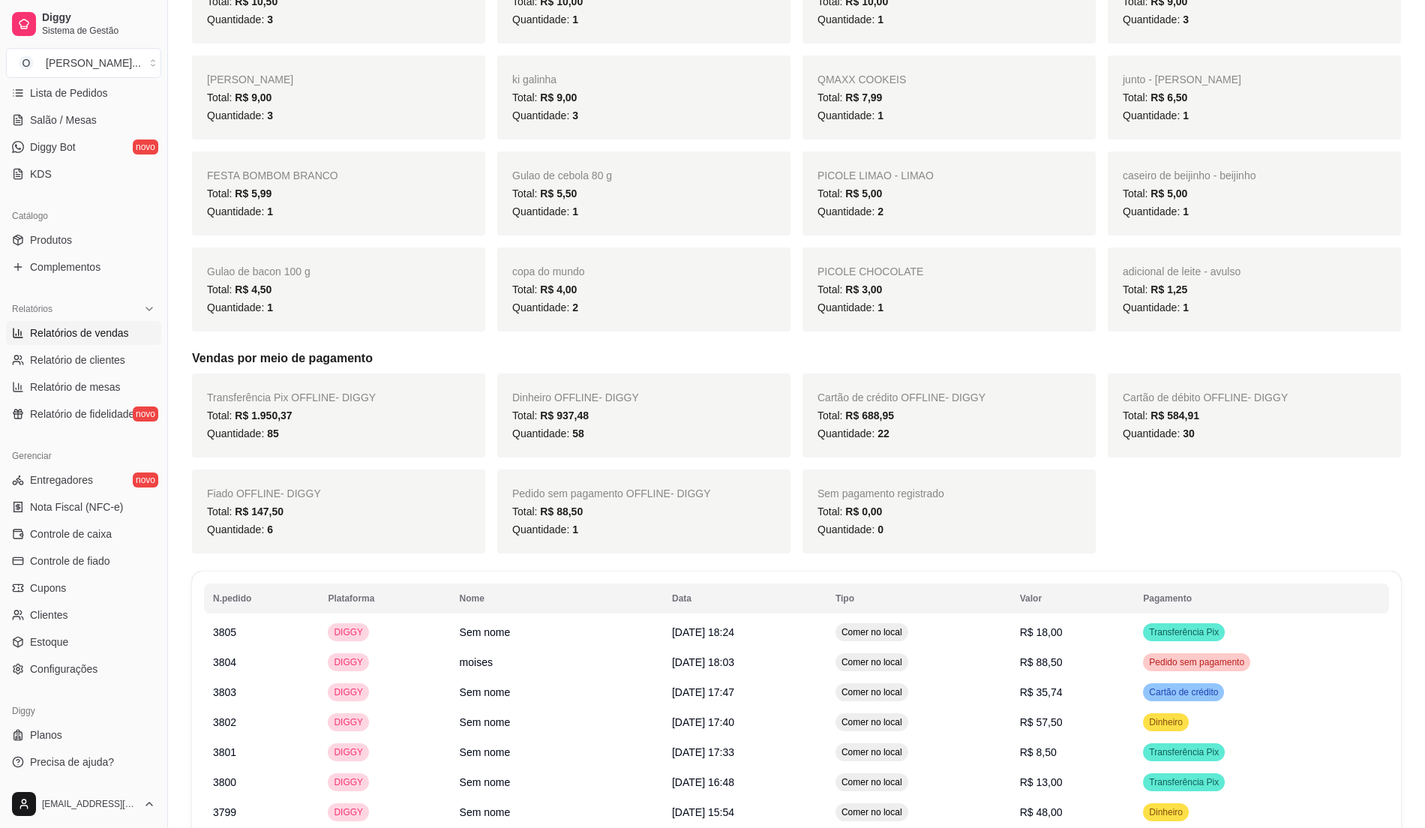
scroll to position [1300, 0]
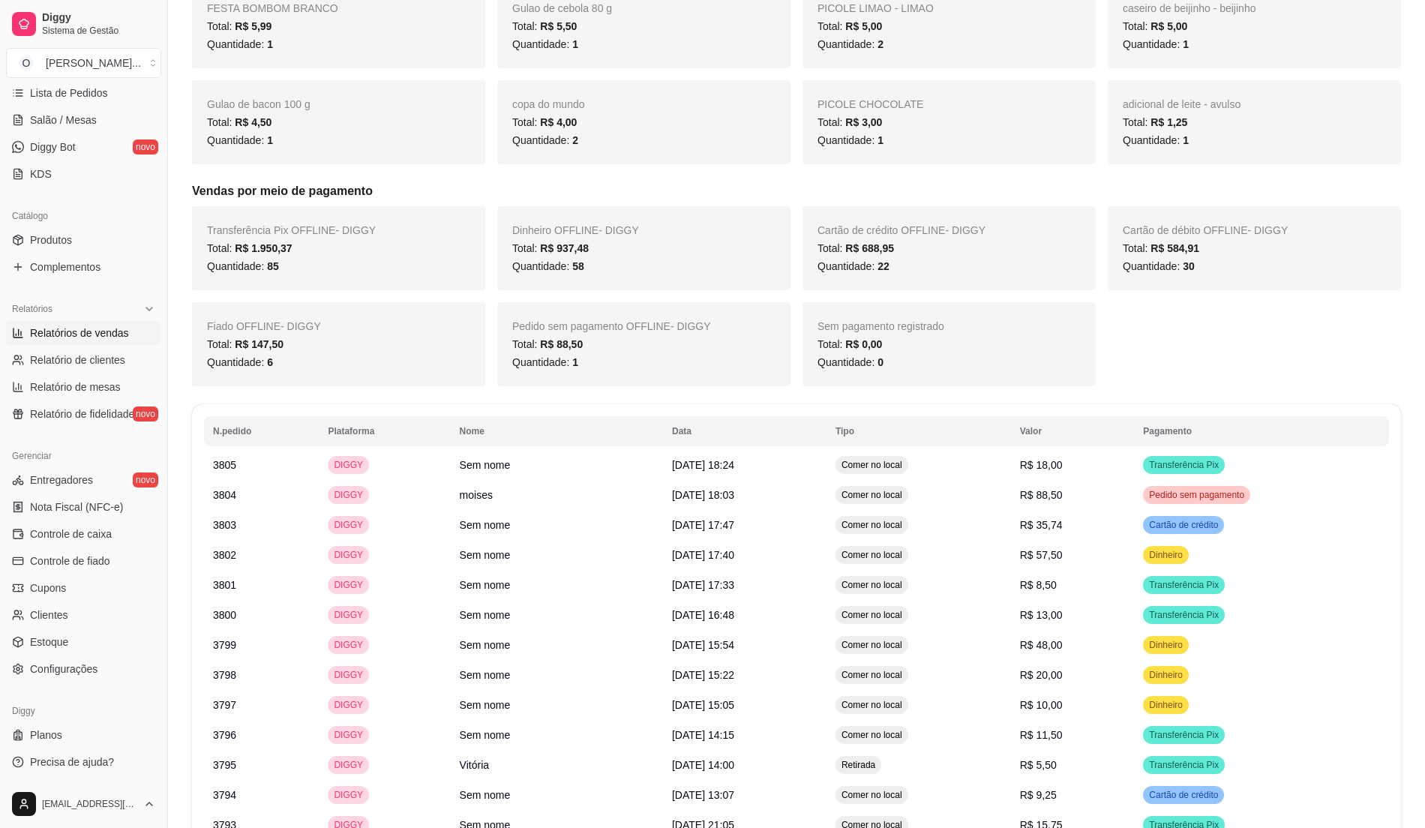
drag, startPoint x: 320, startPoint y: 361, endPoint x: 329, endPoint y: 366, distance: 10.4
click at [327, 353] on div "Total: R$ 147,50" at bounding box center [338, 344] width 263 height 18
click at [35, 560] on span "Controle de fiado" at bounding box center [70, 561] width 80 height 15
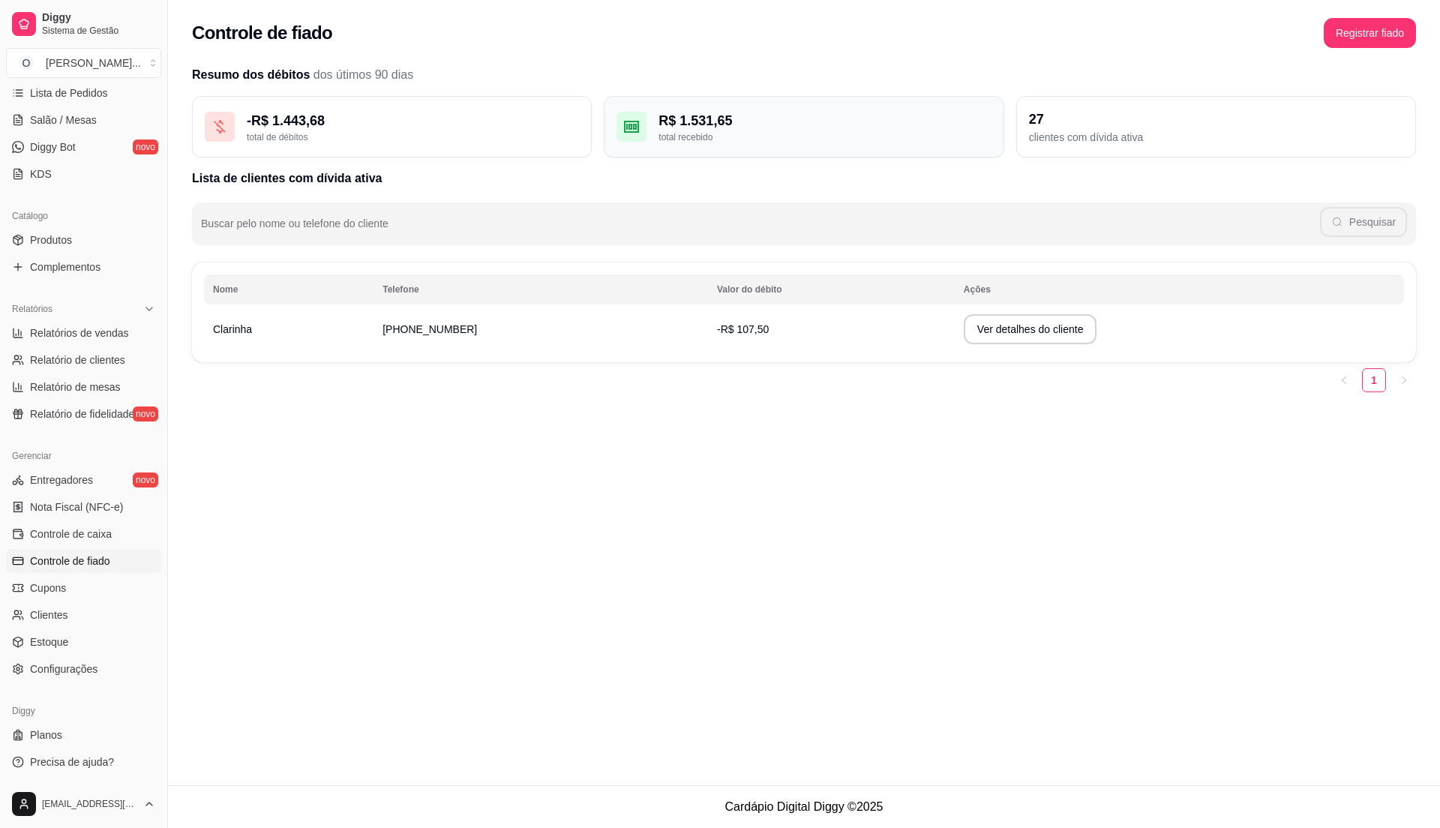
click at [788, 131] on div "total recebido" at bounding box center [825, 137] width 332 height 12
click at [764, 132] on div "total recebido" at bounding box center [825, 137] width 332 height 12
click at [912, 120] on div "R$ 1.531,65" at bounding box center [825, 120] width 332 height 21
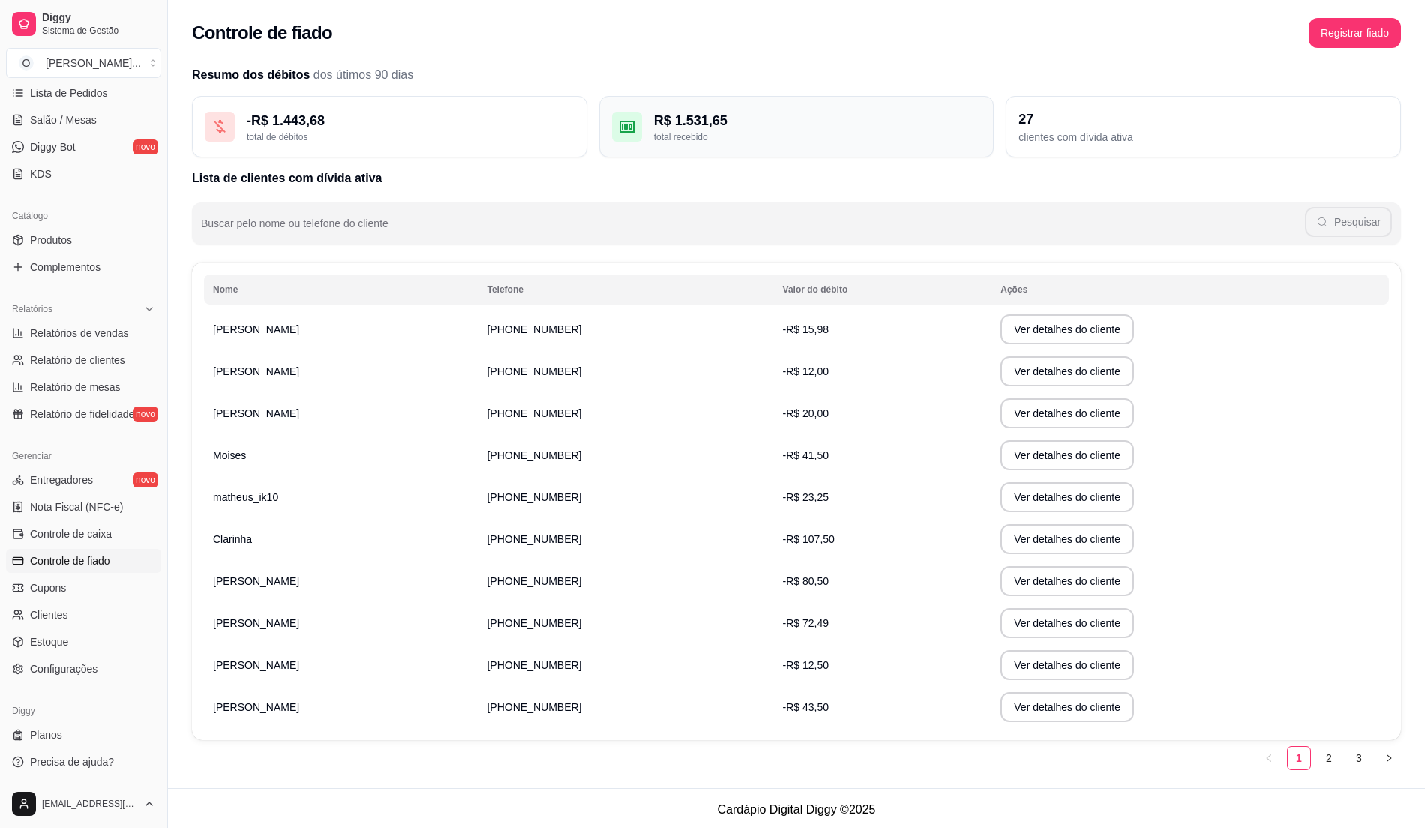
click at [747, 121] on div "R$ 1.531,65" at bounding box center [818, 120] width 328 height 21
click at [837, 117] on div "R$ 1.531,65" at bounding box center [818, 120] width 328 height 21
click at [739, 112] on div "R$ 1.531,65" at bounding box center [818, 120] width 328 height 21
click at [487, 143] on div "total de débitos" at bounding box center [411, 137] width 328 height 12
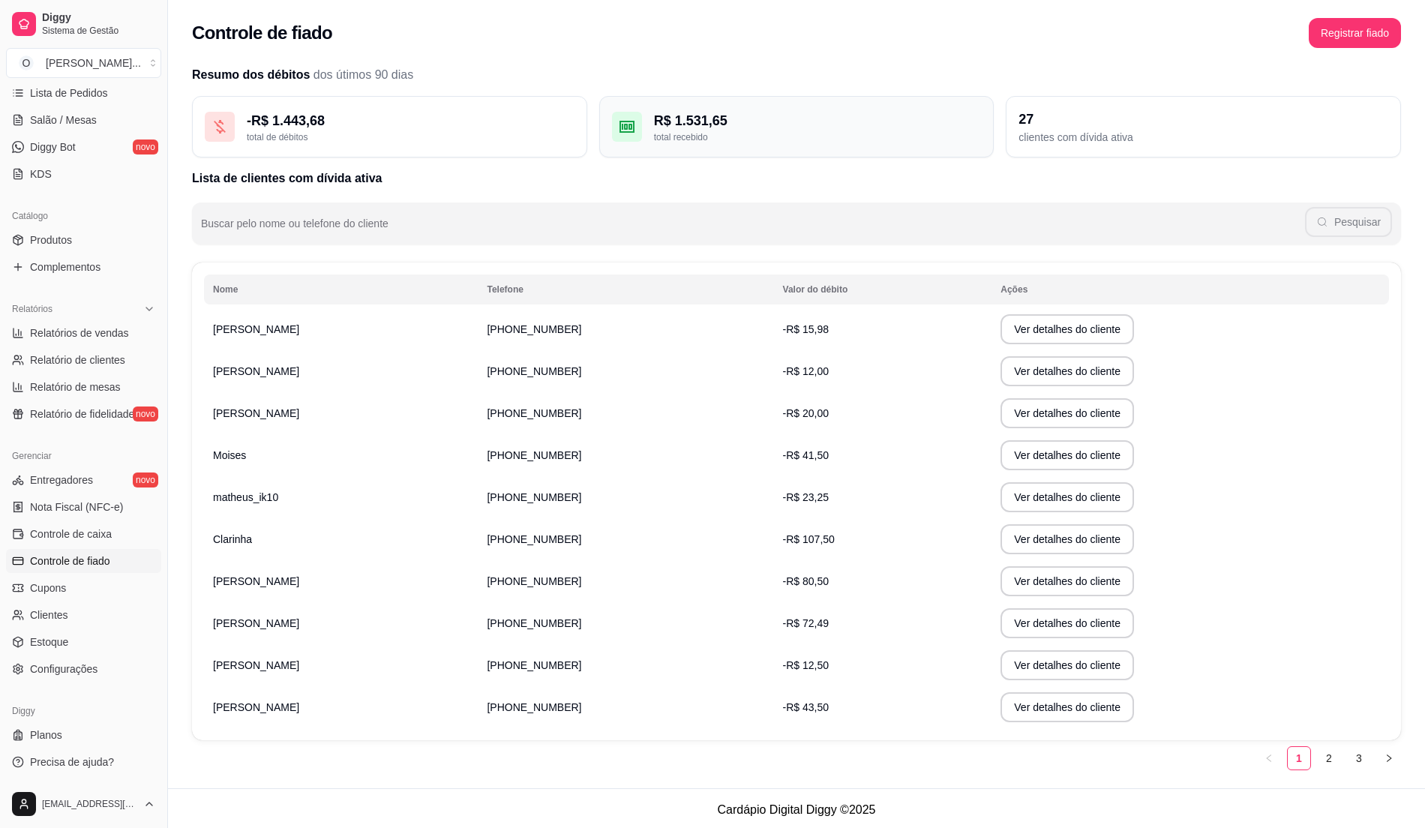
click at [813, 125] on div "R$ 1.531,65" at bounding box center [818, 120] width 328 height 21
